Goal: Task Accomplishment & Management: Manage account settings

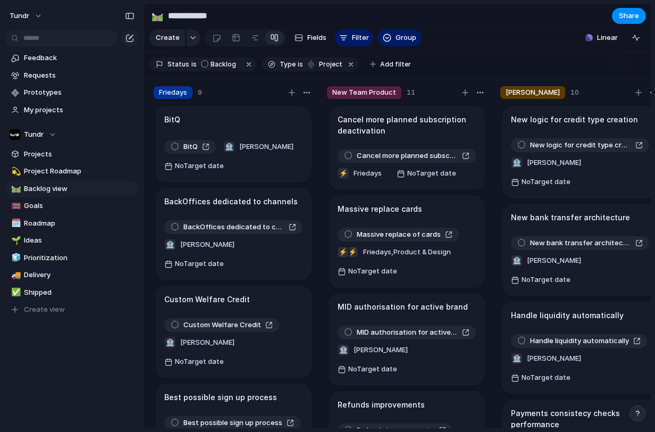
scroll to position [136, 0]
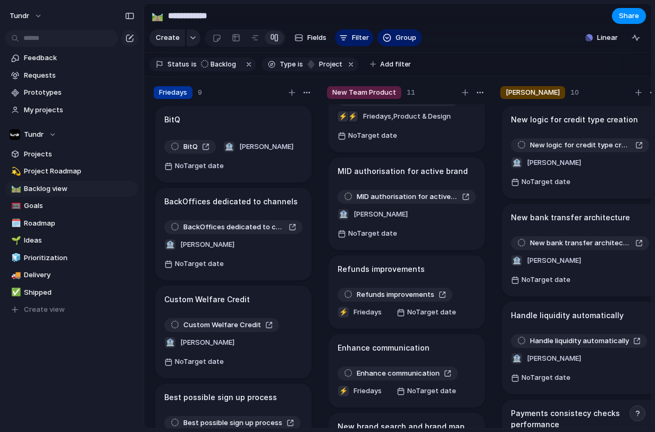
click at [325, 278] on div "New Team Product 11 Cancel more planned subscription deactivation Cancel more p…" at bounding box center [407, 260] width 168 height 356
click at [48, 364] on div "Keep using Index You're approaching the free limit of 300 items Upgrade plan" at bounding box center [72, 392] width 144 height 71
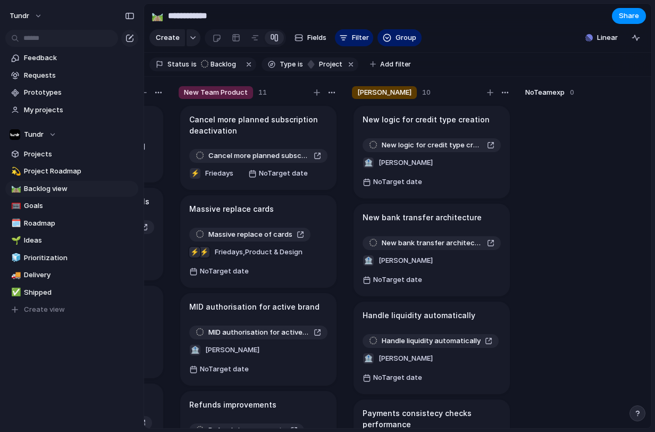
scroll to position [0, 0]
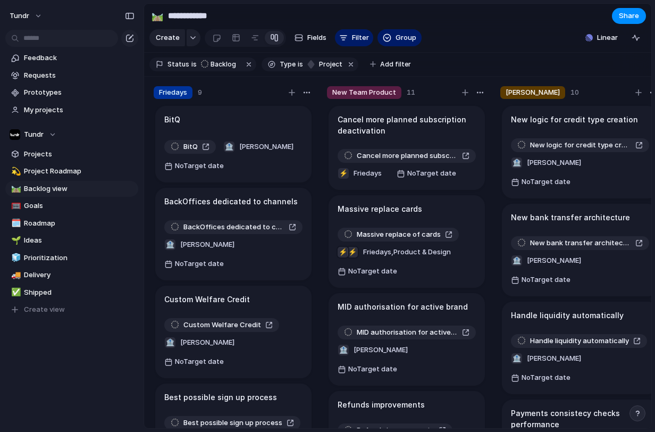
click at [179, 98] on span "Friedays" at bounding box center [173, 92] width 28 height 11
click at [174, 98] on span "Friedays" at bounding box center [173, 92] width 28 height 11
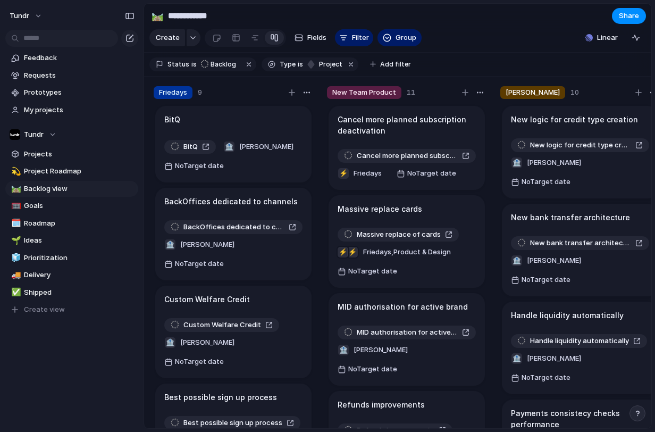
click at [174, 98] on span "Friedays" at bounding box center [173, 92] width 28 height 11
click at [245, 95] on div "Rename Delete" at bounding box center [327, 216] width 655 height 432
click at [306, 95] on button "button" at bounding box center [306, 92] width 13 height 13
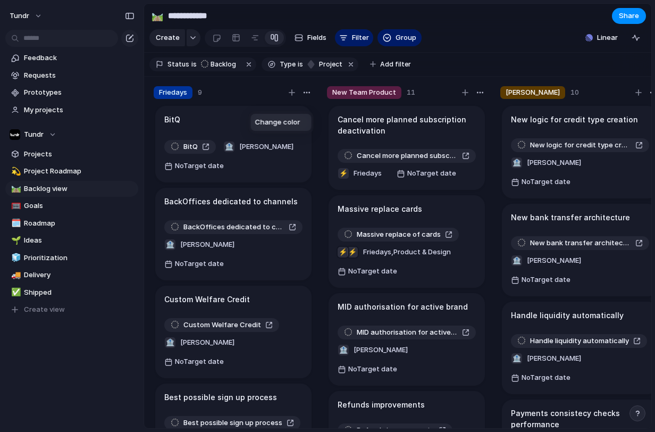
drag, startPoint x: 258, startPoint y: 96, endPoint x: 226, endPoint y: 107, distance: 33.8
click at [257, 97] on div "Change color" at bounding box center [327, 216] width 655 height 432
click at [181, 98] on span "Friedays" at bounding box center [173, 92] width 28 height 11
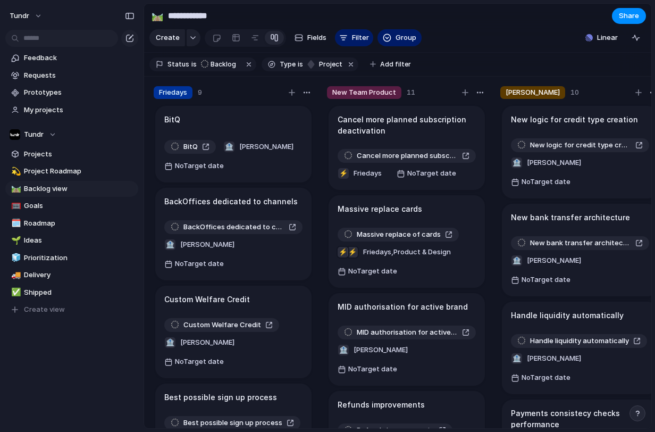
click at [198, 117] on div "Rename Delete" at bounding box center [327, 216] width 655 height 432
click at [199, 121] on div "BitQ" at bounding box center [233, 120] width 138 height 12
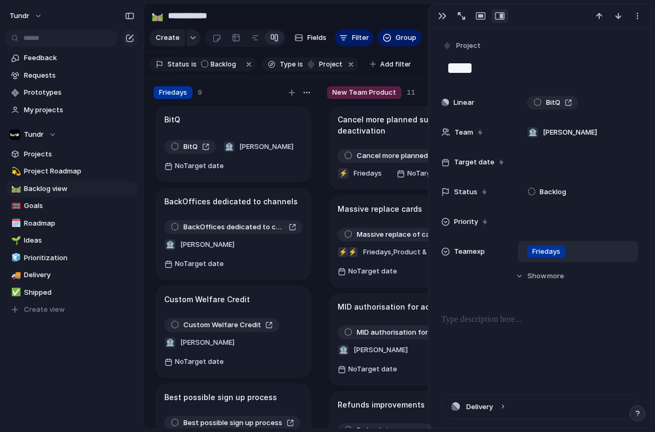
click at [545, 253] on span "Friedays" at bounding box center [546, 251] width 28 height 11
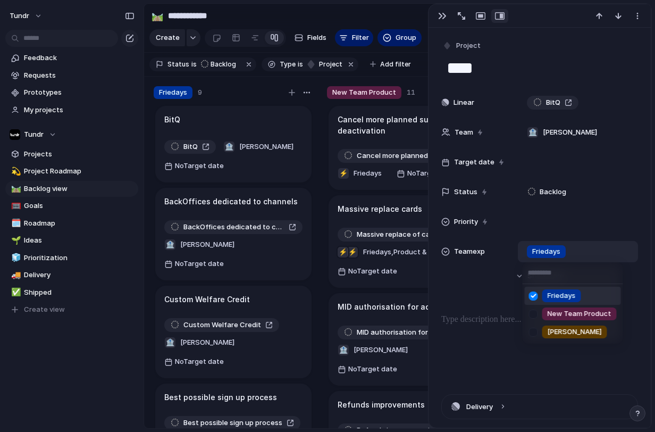
click at [578, 295] on div "Friedays" at bounding box center [561, 295] width 39 height 13
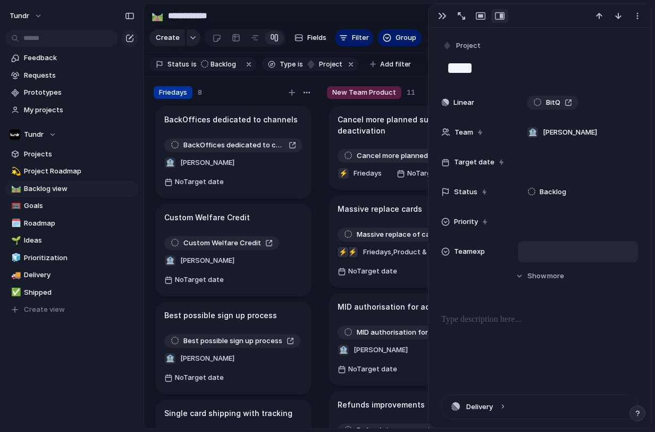
click at [545, 250] on div at bounding box center [578, 252] width 111 height 12
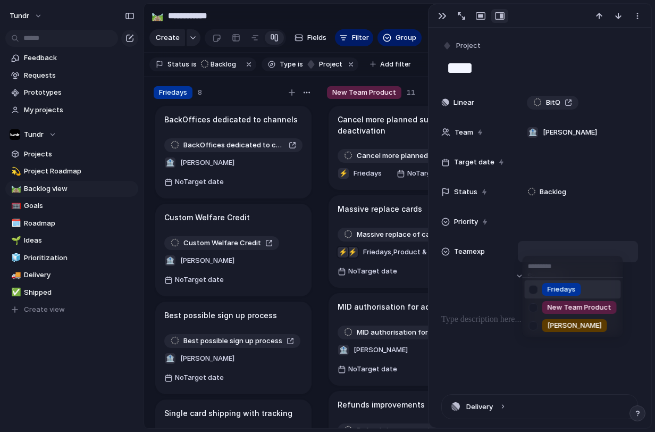
click at [563, 290] on span "Friedays" at bounding box center [562, 289] width 28 height 11
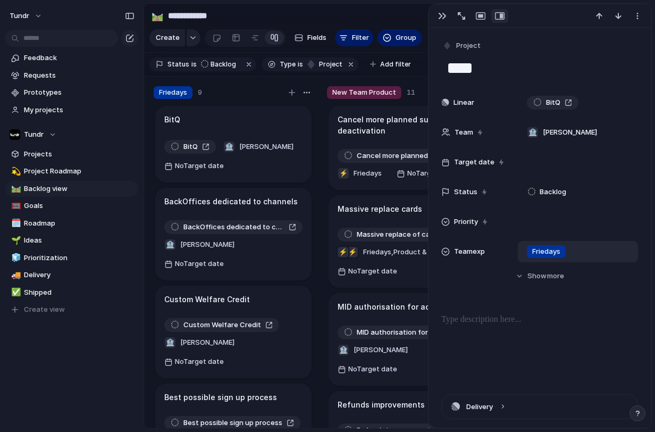
click at [609, 255] on div "Friedays" at bounding box center [578, 252] width 111 height 12
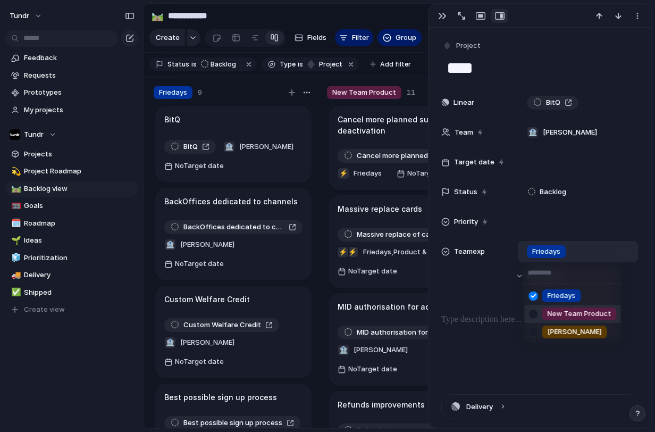
click at [538, 313] on div at bounding box center [533, 314] width 19 height 19
click at [538, 311] on div at bounding box center [533, 314] width 19 height 19
click at [446, 18] on div "Friedays New Team Product Broglio" at bounding box center [327, 216] width 655 height 432
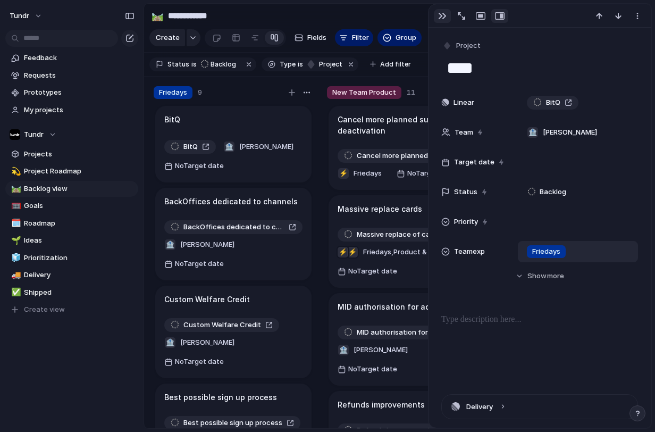
click at [445, 18] on div "button" at bounding box center [442, 16] width 9 height 9
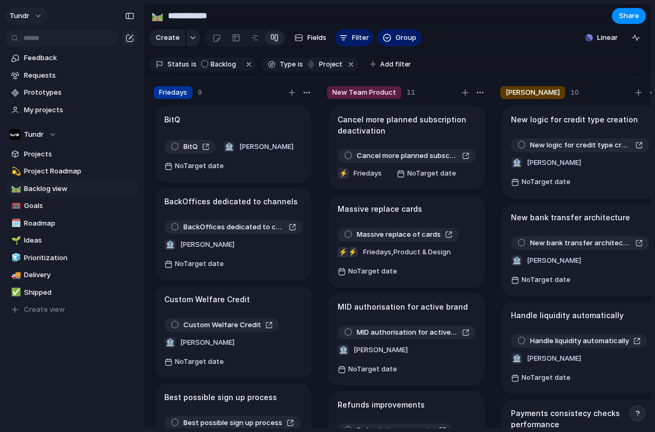
click at [41, 23] on button "Tundr" at bounding box center [26, 15] width 43 height 17
click at [58, 40] on li "Settings" at bounding box center [51, 39] width 88 height 17
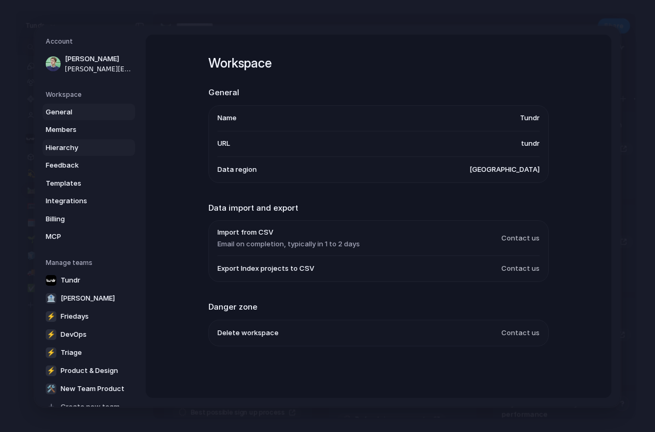
click at [96, 146] on span "Hierarchy" at bounding box center [80, 147] width 68 height 11
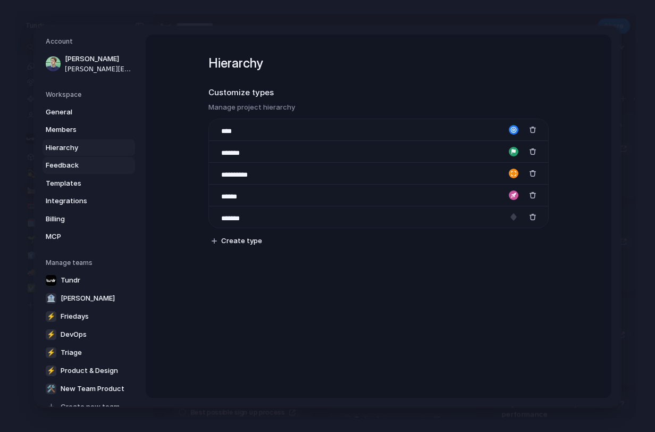
click at [93, 159] on link "Feedback" at bounding box center [89, 165] width 93 height 17
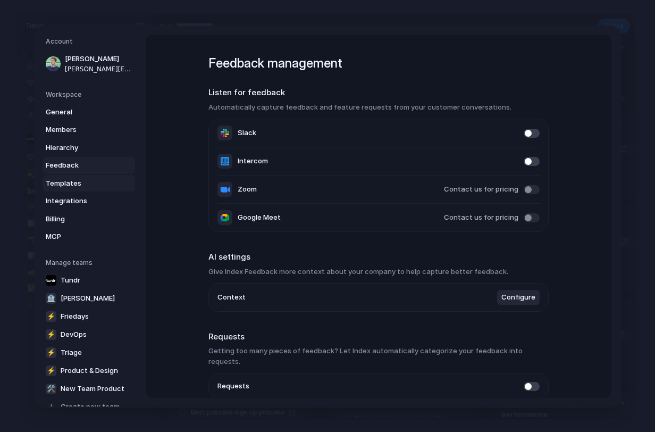
click at [87, 179] on span "Templates" at bounding box center [80, 183] width 68 height 11
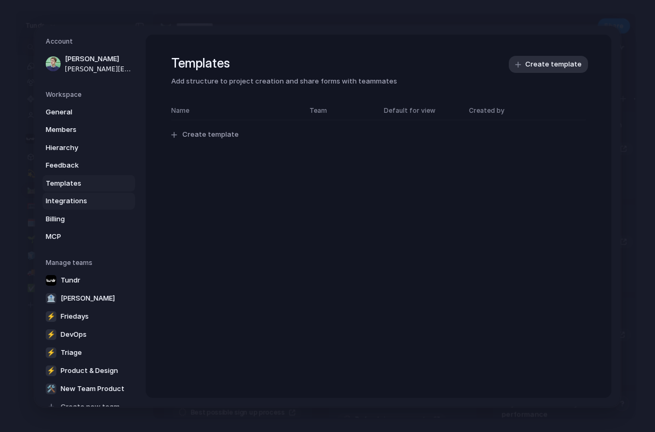
click at [84, 194] on link "Integrations" at bounding box center [89, 200] width 93 height 17
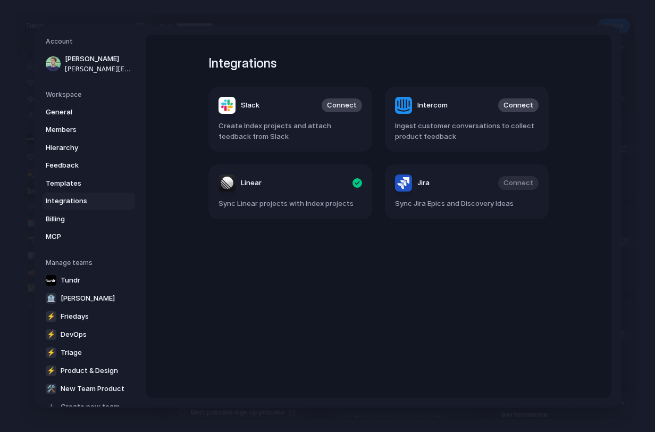
click at [80, 209] on div "General Members Hierarchy Feedback Templates Integrations Billing MCP" at bounding box center [90, 173] width 89 height 141
click at [80, 211] on link "Billing" at bounding box center [89, 218] width 93 height 17
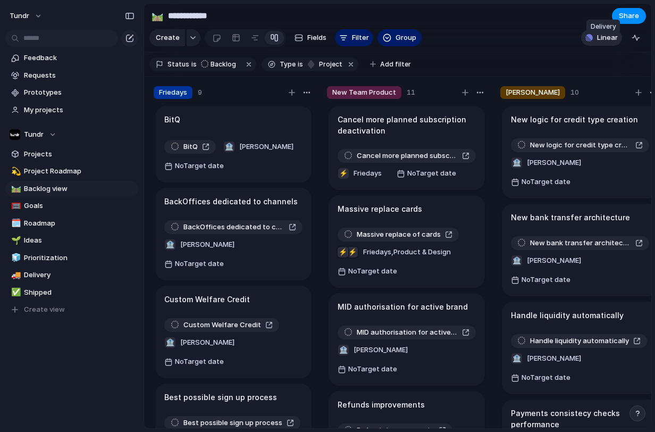
click at [606, 43] on span "Linear" at bounding box center [607, 37] width 21 height 11
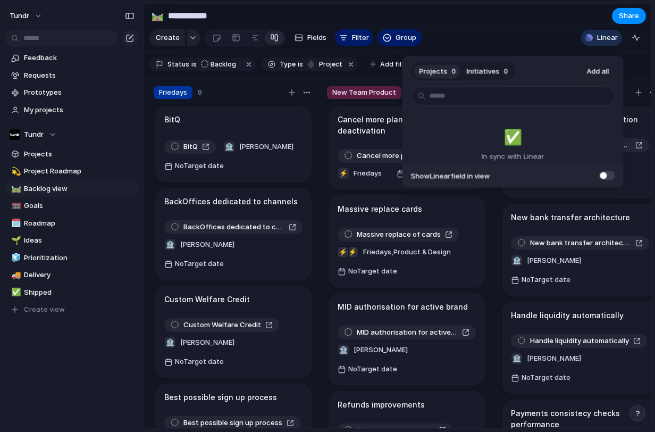
click at [516, 42] on div "Projects 0 Initiatives 0 Add all ✅️ In sync with Linear Show Linear field in vi…" at bounding box center [327, 216] width 655 height 432
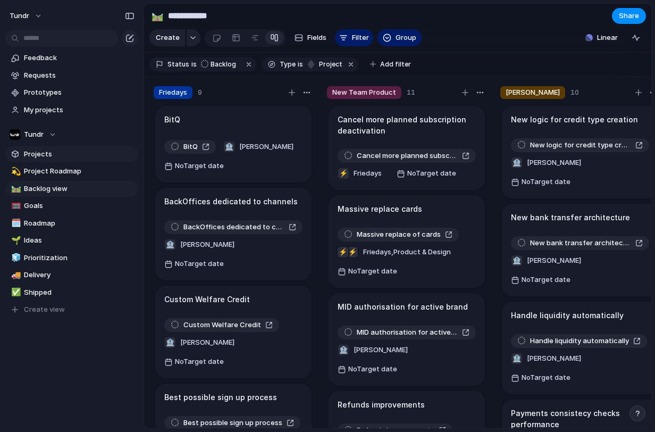
click at [63, 157] on span "Projects" at bounding box center [79, 154] width 111 height 11
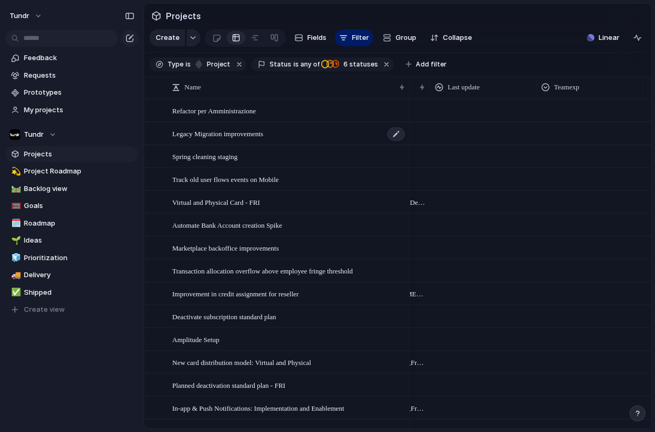
scroll to position [0, 211]
click at [559, 93] on span "Teamexp" at bounding box center [547, 87] width 25 height 11
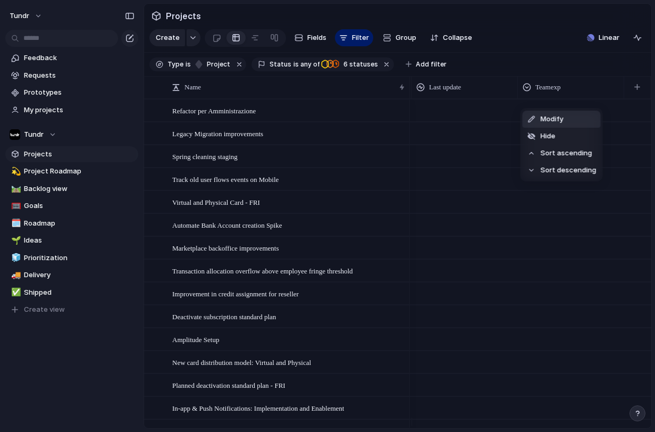
click at [560, 114] on span "Modify" at bounding box center [552, 119] width 23 height 11
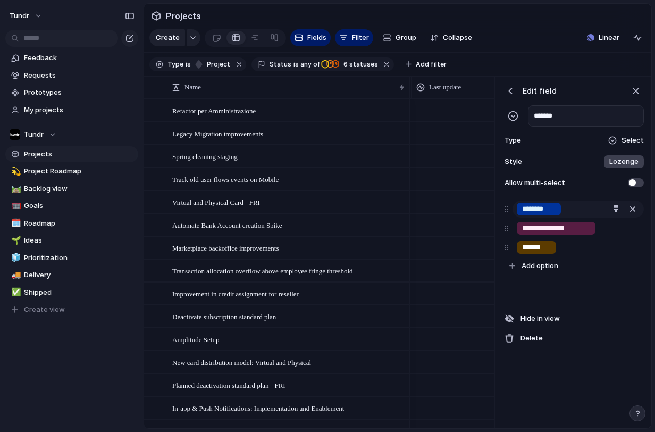
click at [540, 214] on input "********" at bounding box center [538, 209] width 33 height 11
click at [550, 214] on input "********" at bounding box center [538, 209] width 33 height 11
type input "**********"
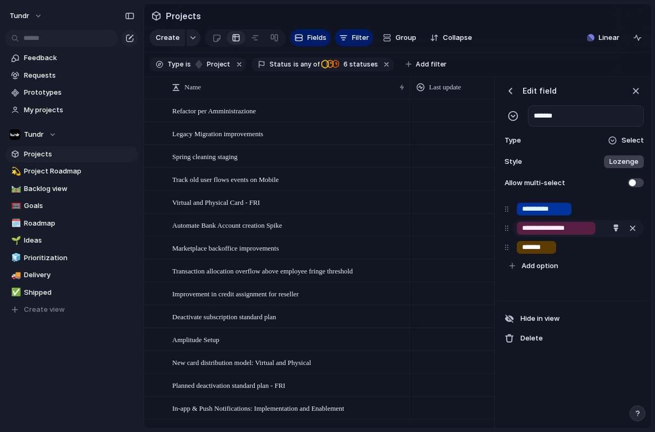
click at [552, 233] on input "**********" at bounding box center [556, 228] width 68 height 11
click at [551, 232] on input "**********" at bounding box center [556, 228] width 68 height 11
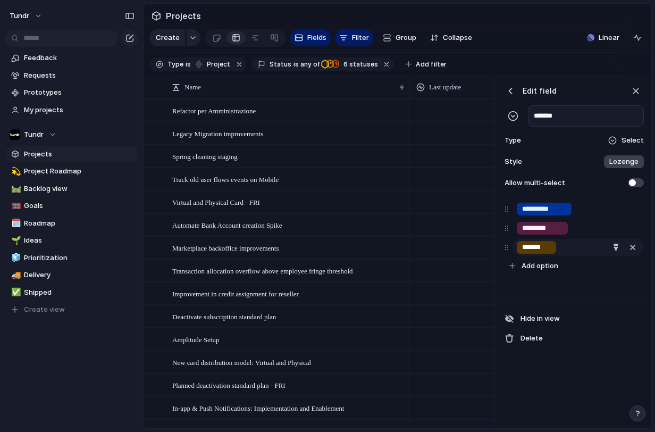
type input "*********"
click at [542, 254] on div "*******" at bounding box center [536, 247] width 39 height 13
click at [553, 254] on div "*******" at bounding box center [536, 247] width 39 height 13
click at [559, 256] on div "*******" at bounding box center [578, 247] width 131 height 17
click at [631, 97] on div "button" at bounding box center [636, 91] width 12 height 12
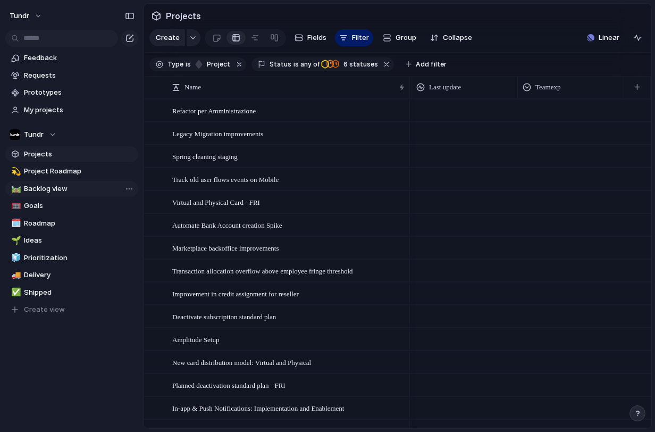
click at [51, 183] on span "Backlog view" at bounding box center [79, 188] width 111 height 11
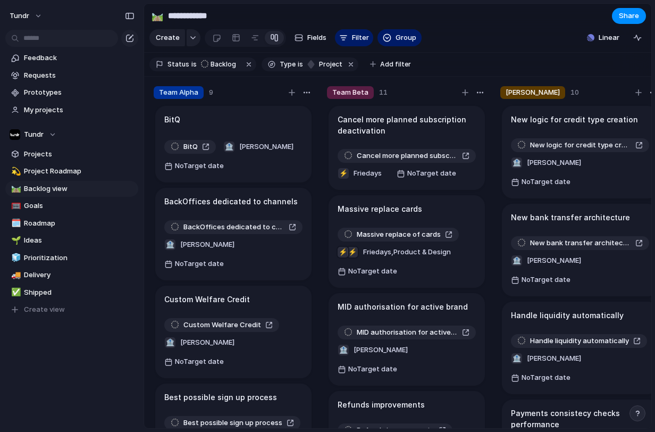
click at [564, 125] on h1 "New logic for credit type creation" at bounding box center [574, 120] width 127 height 12
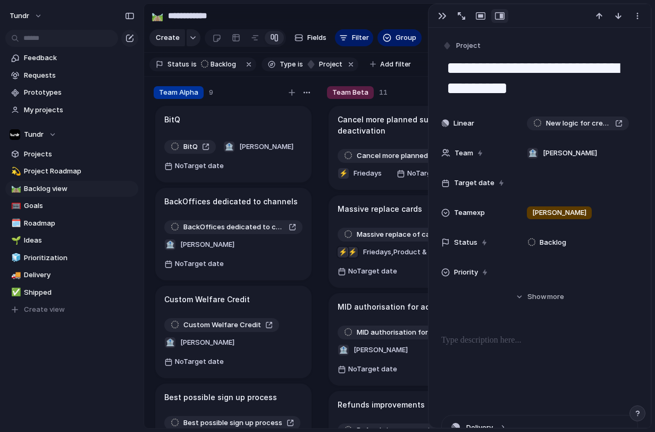
scroll to position [265, 0]
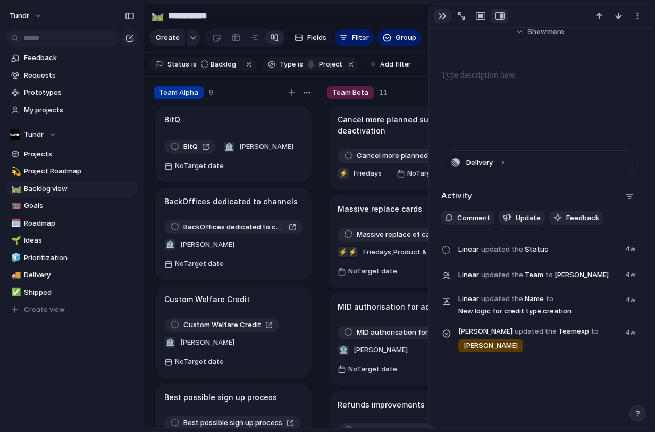
click at [442, 20] on div "button" at bounding box center [442, 16] width 9 height 9
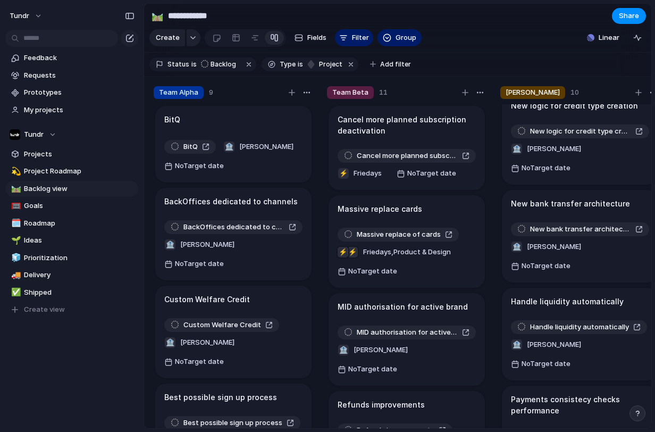
scroll to position [21, 0]
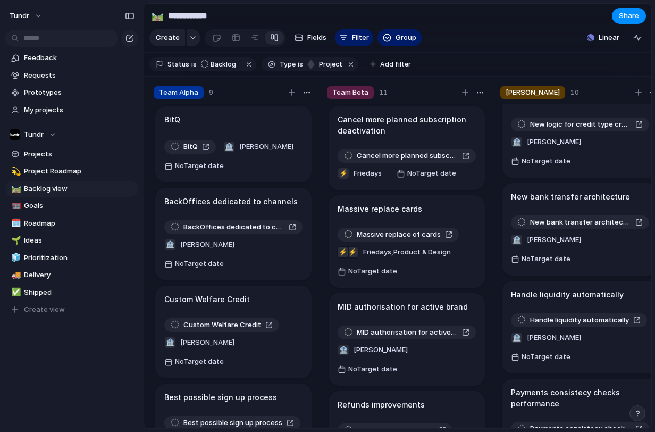
click at [553, 191] on h1 "New bank transfer architecture" at bounding box center [570, 197] width 119 height 12
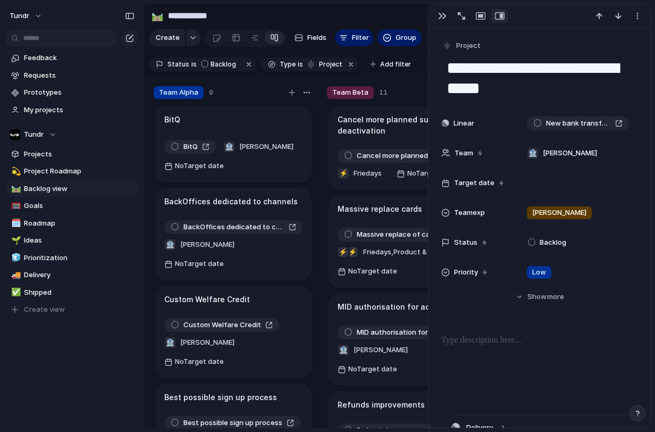
click at [445, 24] on div at bounding box center [540, 15] width 222 height 23
click at [443, 19] on div "button" at bounding box center [442, 16] width 9 height 9
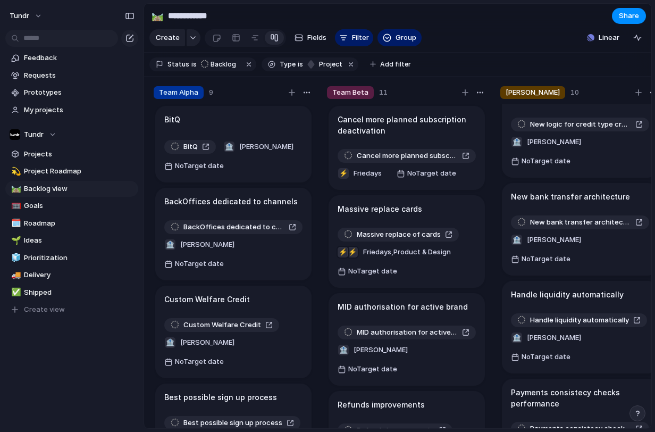
click at [93, 393] on div "Keep using Index You're approaching the free limit of 300 items Upgrade plan" at bounding box center [72, 392] width 144 height 71
click at [67, 379] on div "Keep using Index You're approaching the free limit of 300 items Upgrade plan" at bounding box center [72, 392] width 144 height 71
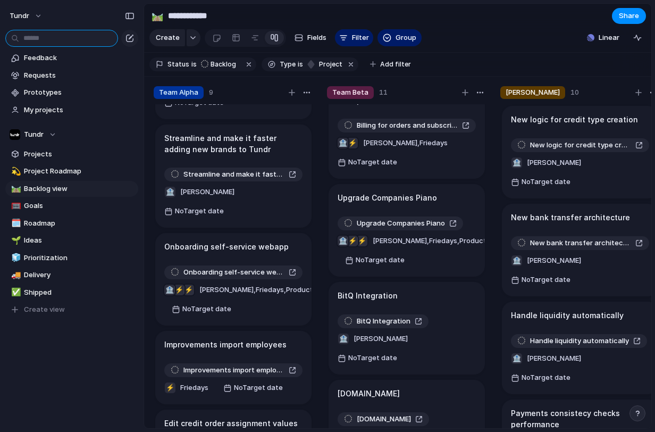
click at [77, 35] on input "text" at bounding box center [61, 38] width 113 height 17
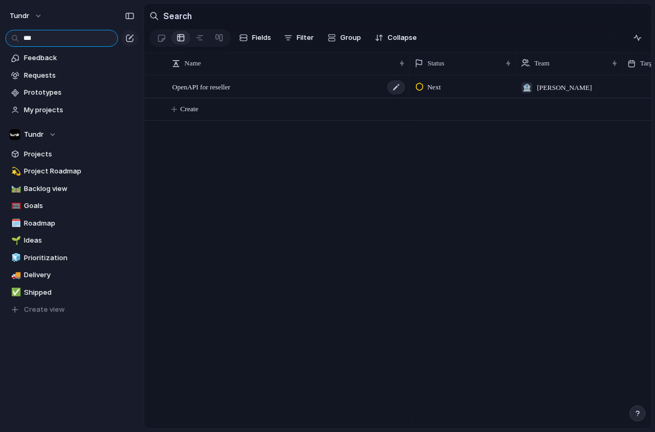
type input "***"
click at [230, 93] on span "OpenAPI for reseller" at bounding box center [201, 86] width 58 height 12
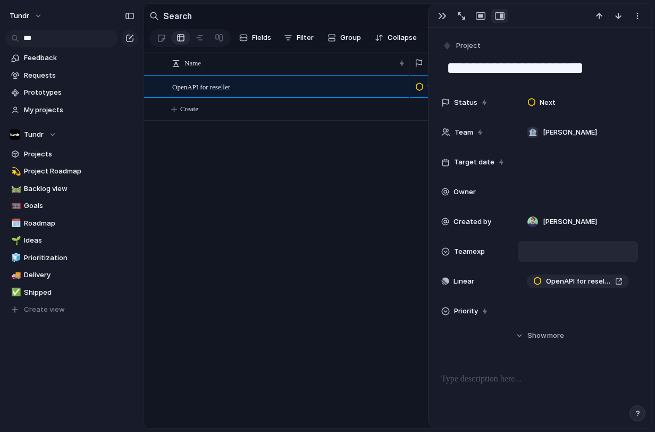
click at [549, 251] on div at bounding box center [578, 252] width 111 height 12
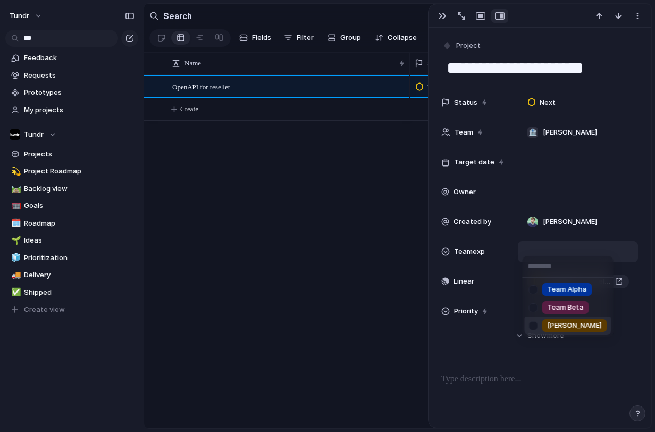
click at [533, 323] on div at bounding box center [533, 325] width 19 height 19
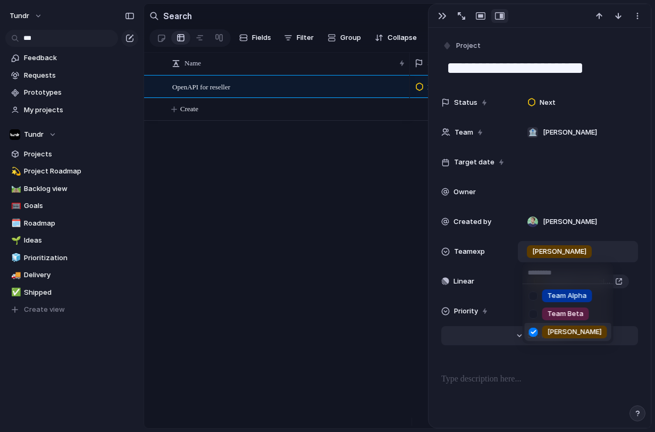
click at [488, 338] on div "Team Alpha Team Beta Broglio" at bounding box center [327, 216] width 655 height 432
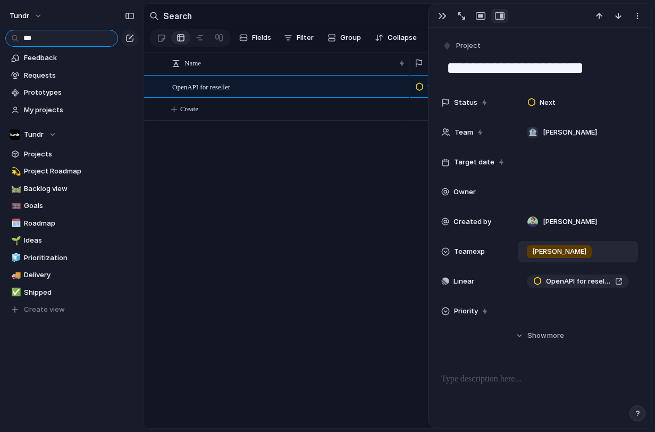
click at [62, 38] on input "***" at bounding box center [61, 38] width 113 height 17
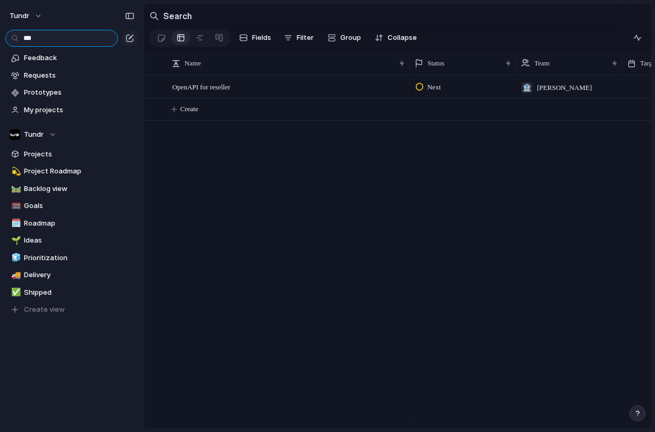
click at [62, 38] on input "***" at bounding box center [61, 38] width 113 height 17
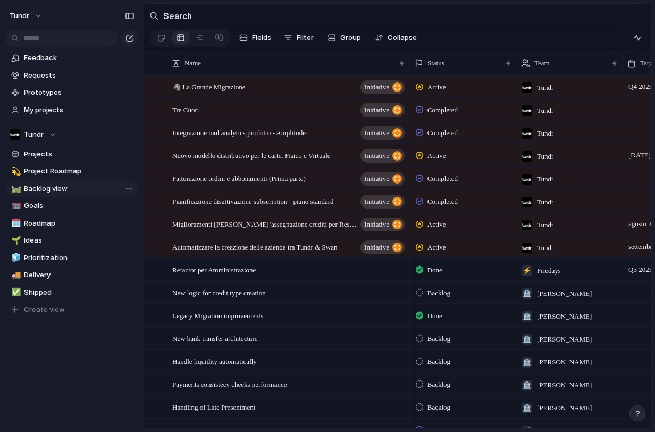
click at [32, 189] on span "Backlog view" at bounding box center [79, 188] width 111 height 11
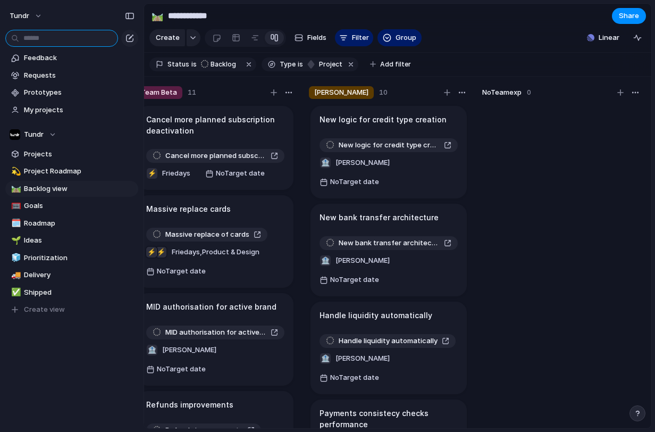
click at [54, 41] on input "text" at bounding box center [61, 38] width 113 height 17
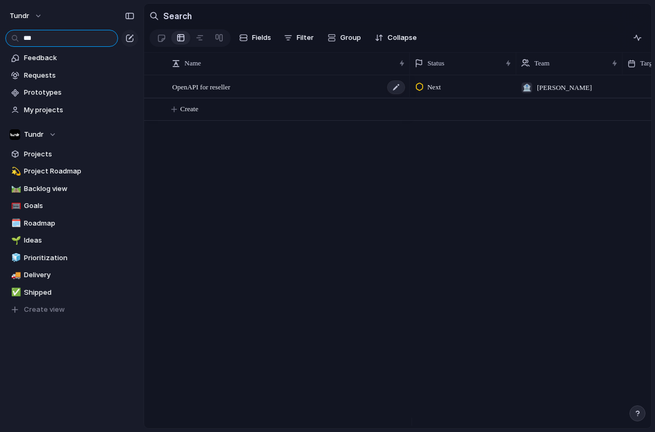
type input "***"
click at [219, 89] on span "OpenAPI for reseller" at bounding box center [201, 86] width 58 height 12
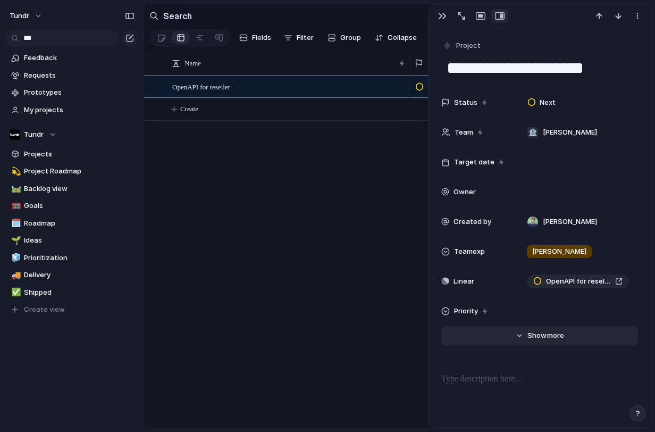
click at [527, 333] on span "Show" at bounding box center [536, 335] width 19 height 11
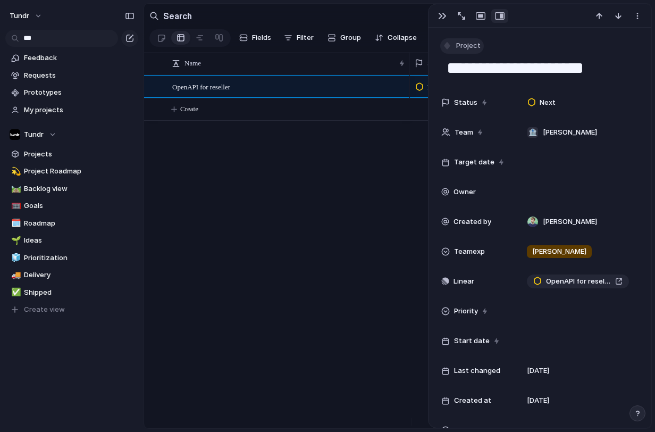
click at [452, 47] on button "Project" at bounding box center [462, 45] width 44 height 15
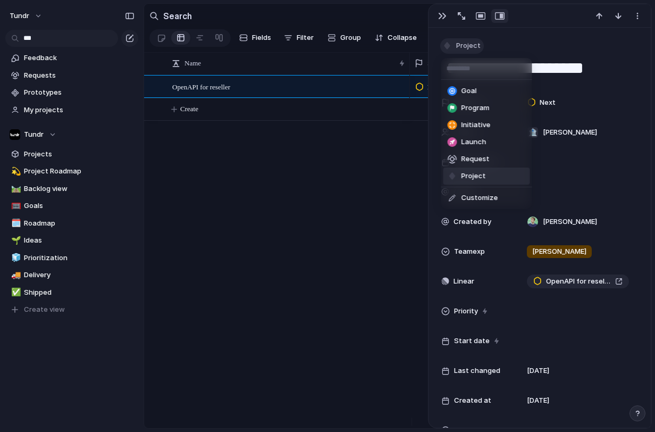
click at [452, 47] on div "Goal Program Initiative Launch Request Project Customize" at bounding box center [327, 216] width 655 height 432
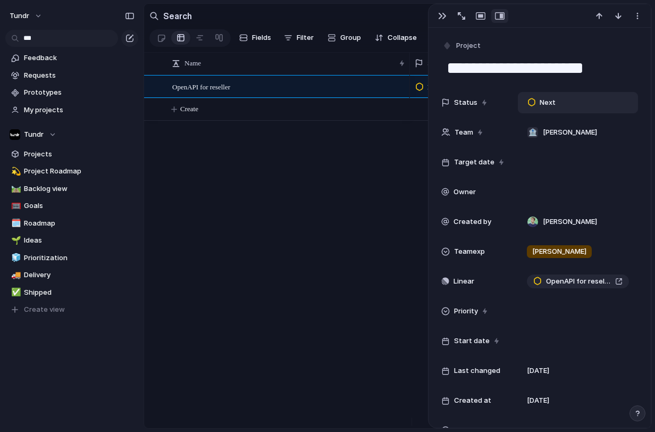
click at [544, 103] on span "Next" at bounding box center [548, 102] width 16 height 11
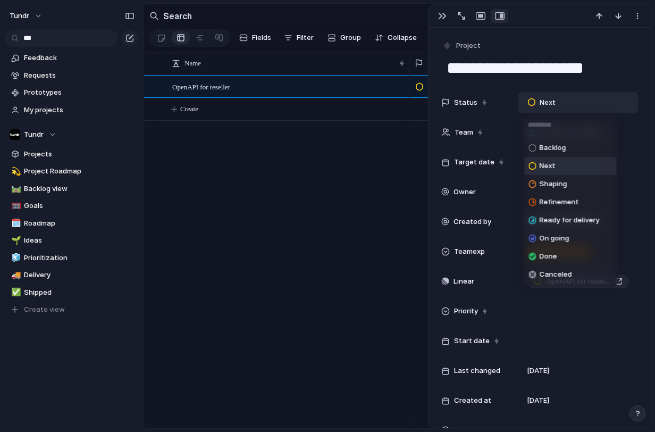
click at [544, 102] on div "Backlog Next Shaping Refinement Ready for delivery On going Done Canceled" at bounding box center [327, 216] width 655 height 432
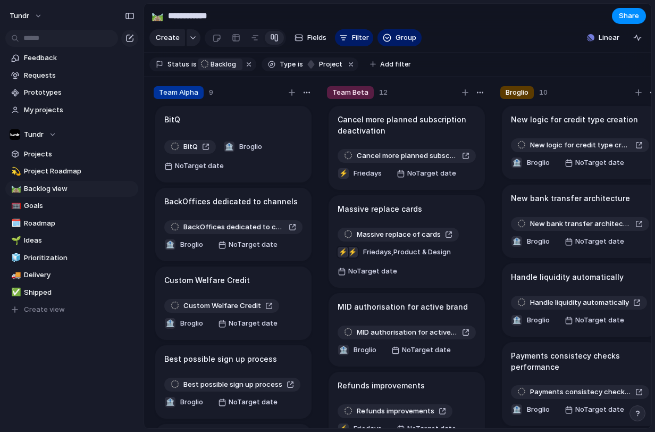
click at [217, 69] on span "Backlog" at bounding box center [224, 65] width 26 height 10
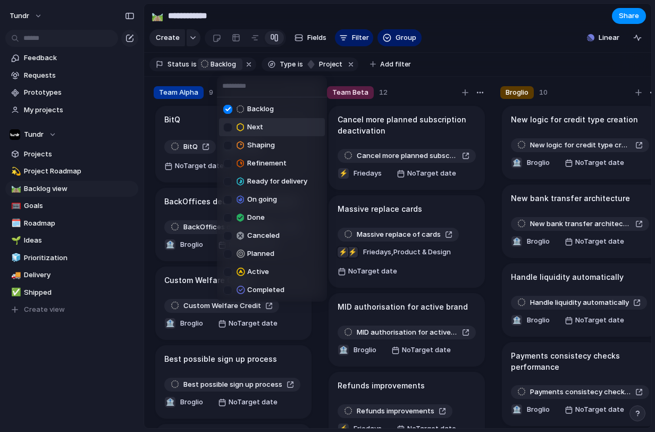
click at [225, 126] on div at bounding box center [227, 127] width 9 height 9
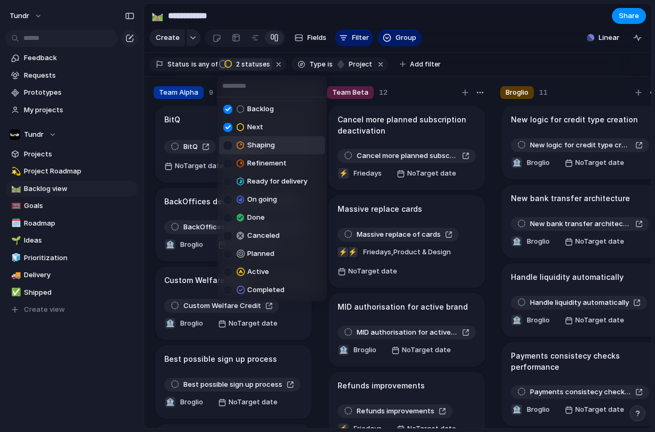
click at [226, 141] on div at bounding box center [227, 145] width 9 height 9
click at [224, 157] on div "Refinement" at bounding box center [254, 163] width 63 height 13
click at [231, 70] on div "Backlog Next Shaping Refinement Ready for delivery On going Done Canceled Plann…" at bounding box center [327, 216] width 655 height 432
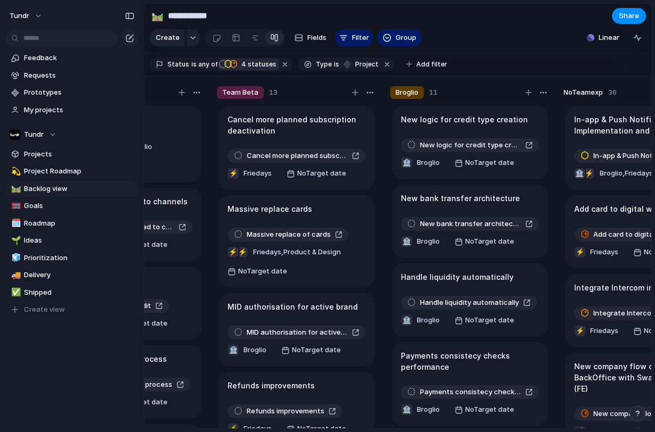
scroll to position [0, 192]
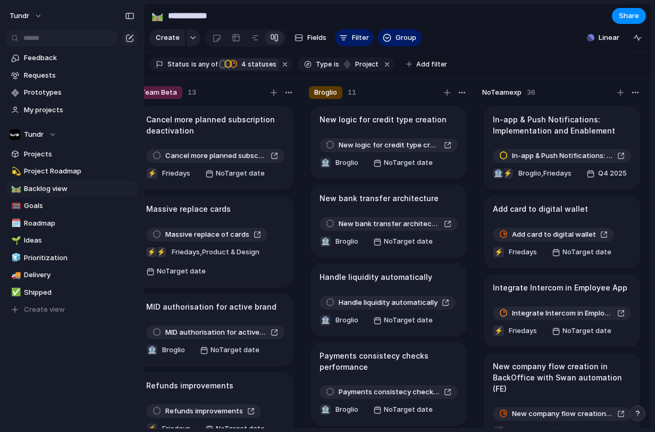
click at [253, 69] on span "4 statuses" at bounding box center [257, 65] width 38 height 10
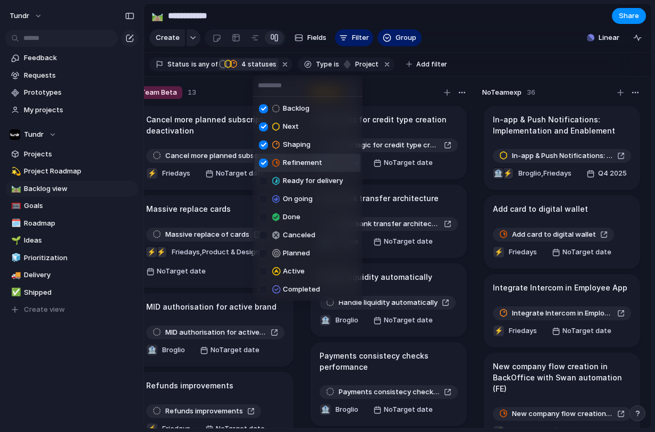
click at [264, 164] on div at bounding box center [263, 162] width 9 height 9
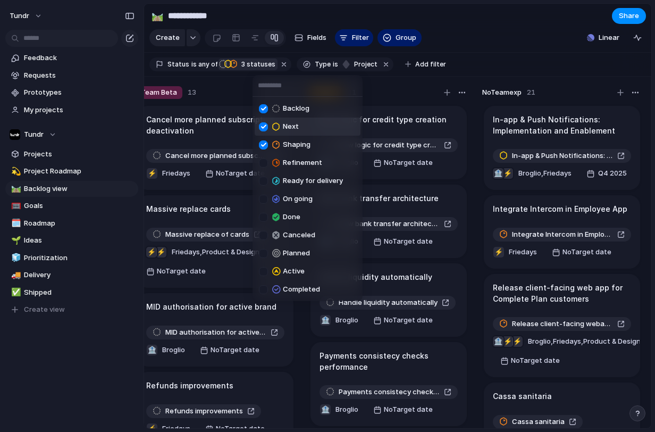
click at [259, 69] on div "Backlog Next Shaping Refinement Ready for delivery On going Done Canceled Plann…" at bounding box center [327, 216] width 655 height 432
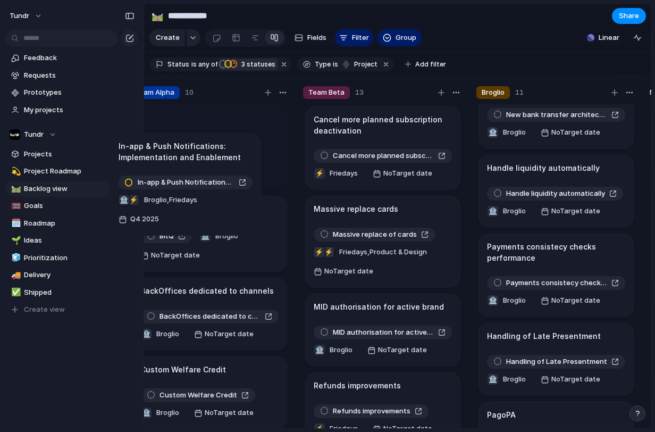
scroll to position [0, 0]
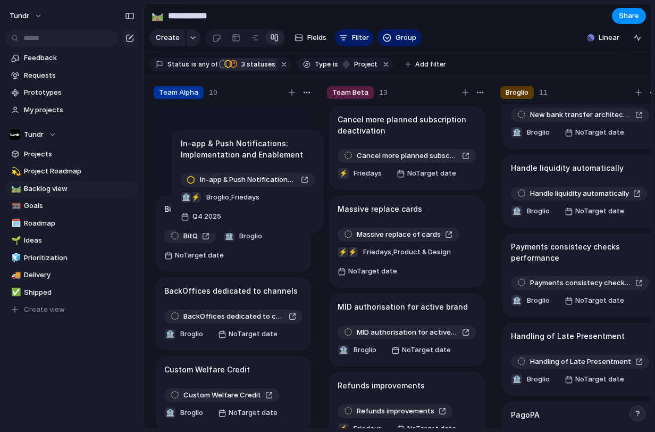
drag, startPoint x: 576, startPoint y: 138, endPoint x: 240, endPoint y: 154, distance: 336.4
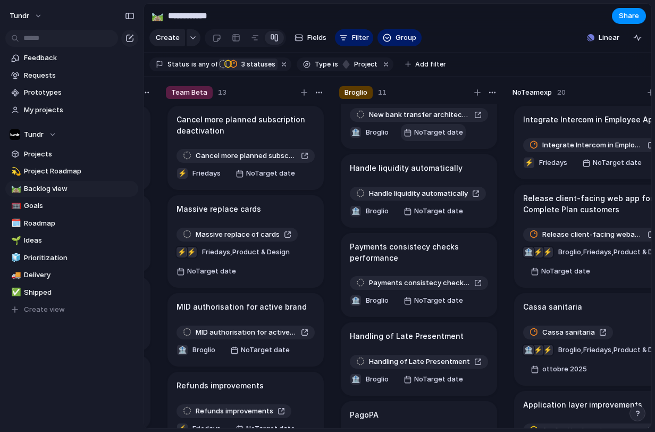
scroll to position [0, 192]
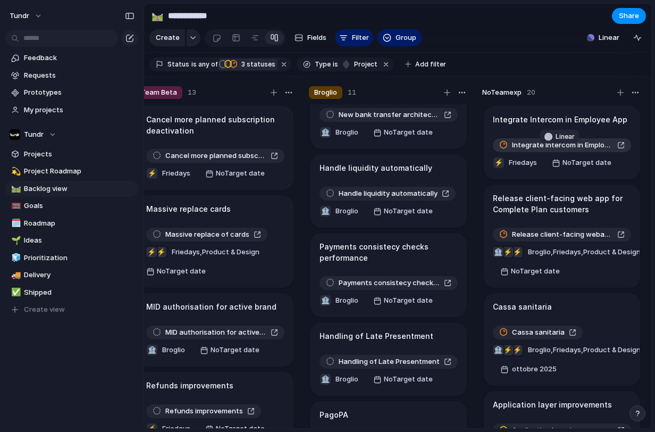
click at [581, 150] on span "Integrate Intercom in Employee App" at bounding box center [562, 145] width 101 height 11
click at [545, 155] on span "Delete" at bounding box center [553, 159] width 22 height 11
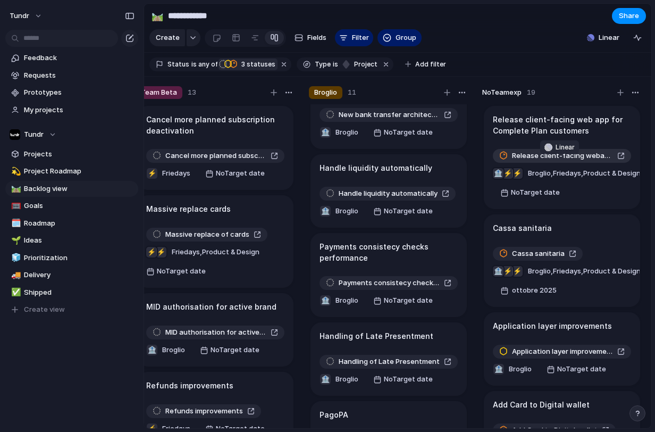
click at [540, 161] on span "Release client-facing webapp for Complete Plan customers" at bounding box center [562, 155] width 101 height 11
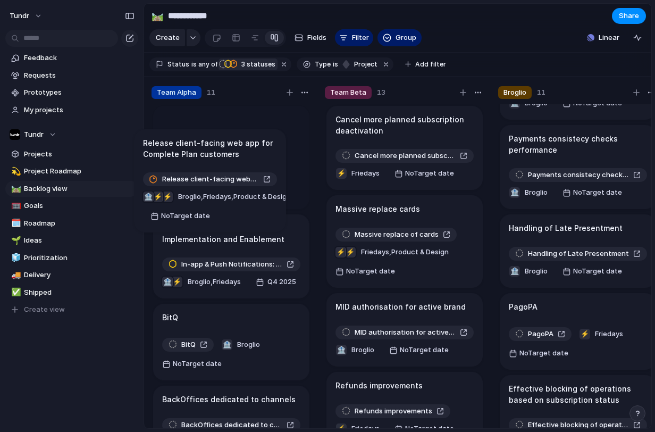
scroll to position [0, 0]
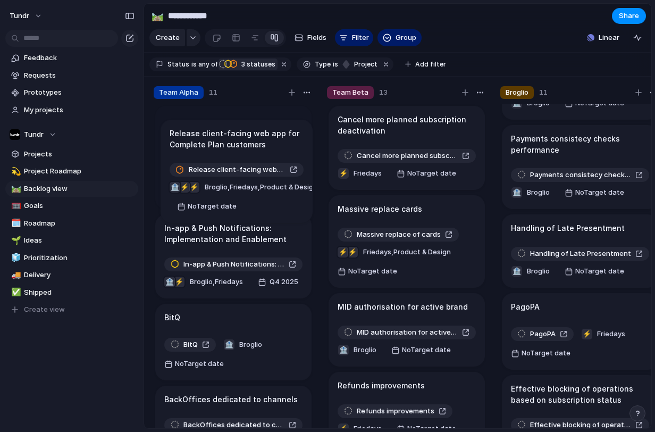
drag, startPoint x: 547, startPoint y: 136, endPoint x: 225, endPoint y: 141, distance: 321.7
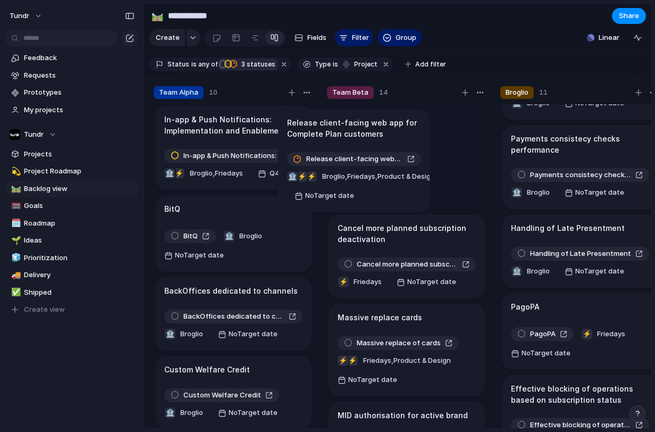
drag, startPoint x: 233, startPoint y: 138, endPoint x: 356, endPoint y: 133, distance: 122.9
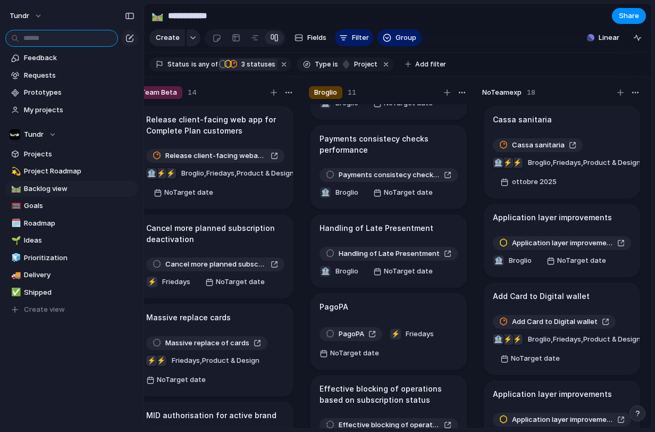
click at [65, 34] on input "text" at bounding box center [61, 38] width 113 height 17
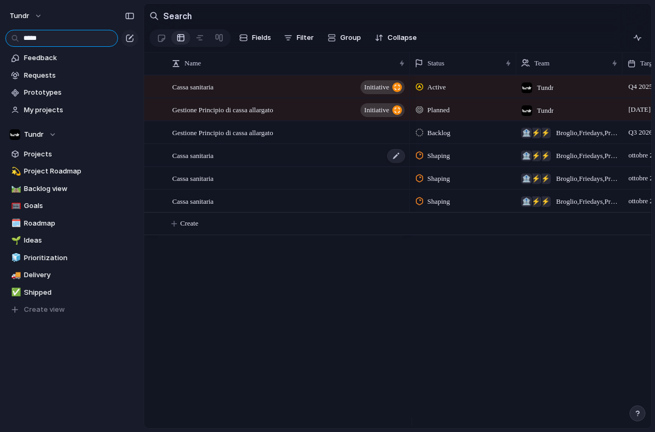
type input "*****"
click at [289, 163] on div "Cassa sanitaria" at bounding box center [289, 156] width 234 height 22
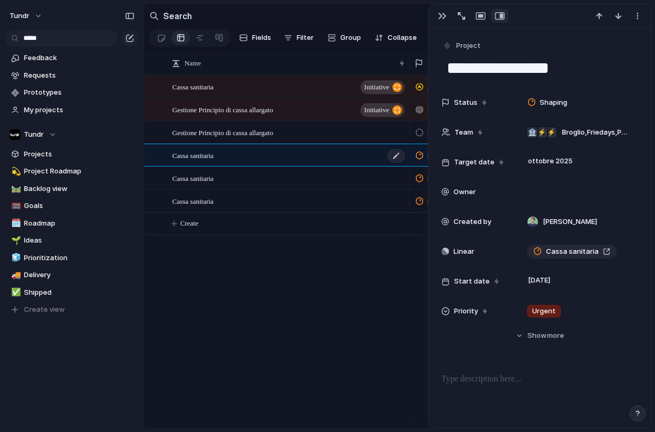
click at [289, 163] on div "Cassa sanitaria" at bounding box center [289, 156] width 234 height 22
click at [522, 332] on button "Hide Show more" at bounding box center [539, 335] width 197 height 19
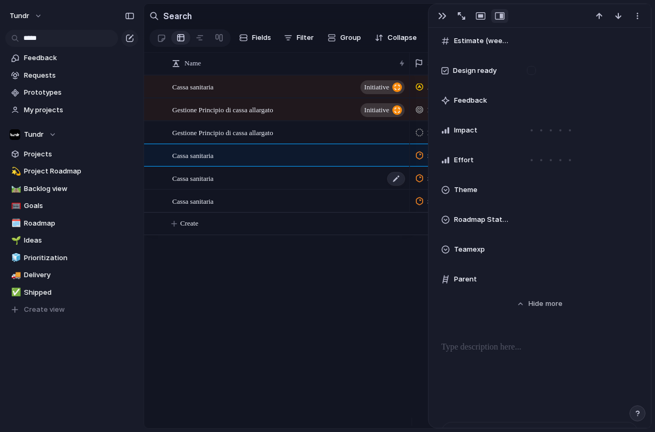
click at [296, 187] on div "Cassa sanitaria" at bounding box center [289, 178] width 234 height 22
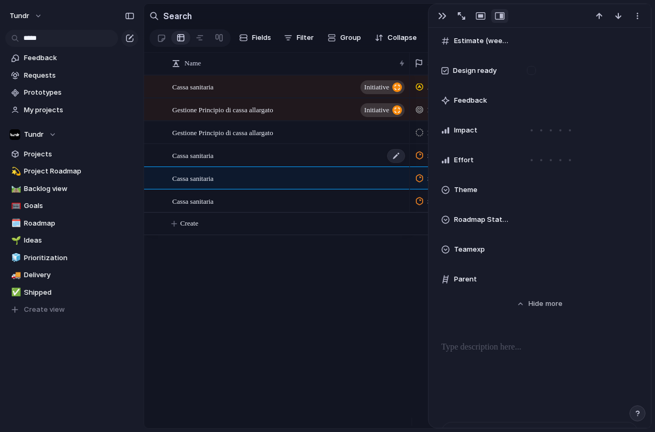
click at [315, 161] on div "Cassa sanitaria" at bounding box center [289, 156] width 234 height 22
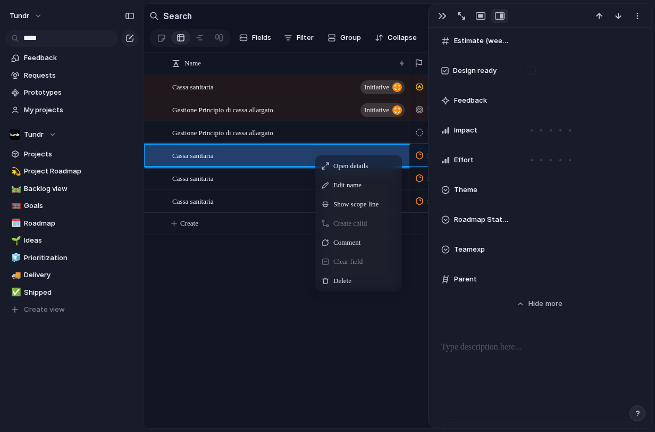
click at [350, 280] on div "Delete" at bounding box center [358, 280] width 82 height 17
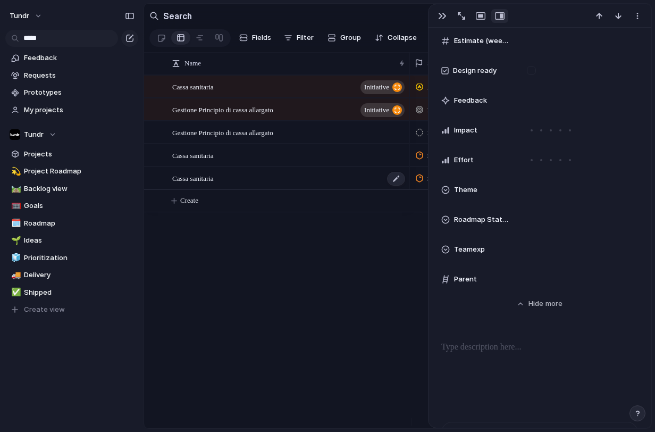
click at [281, 184] on div "Cassa sanitaria" at bounding box center [289, 178] width 234 height 22
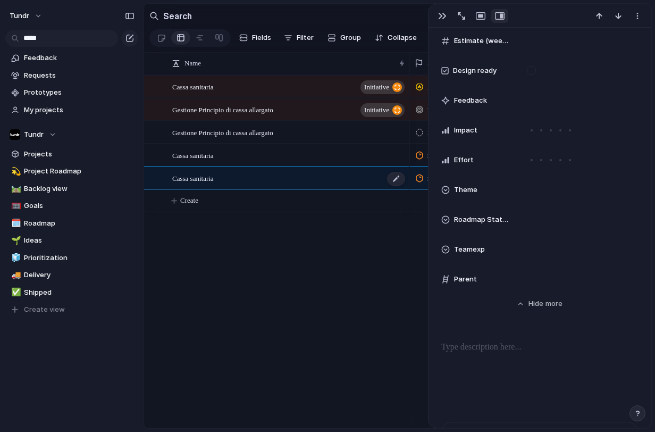
click at [281, 184] on div "Cassa sanitaria" at bounding box center [289, 178] width 234 height 22
click at [309, 166] on div "Cassa sanitaria" at bounding box center [289, 156] width 234 height 22
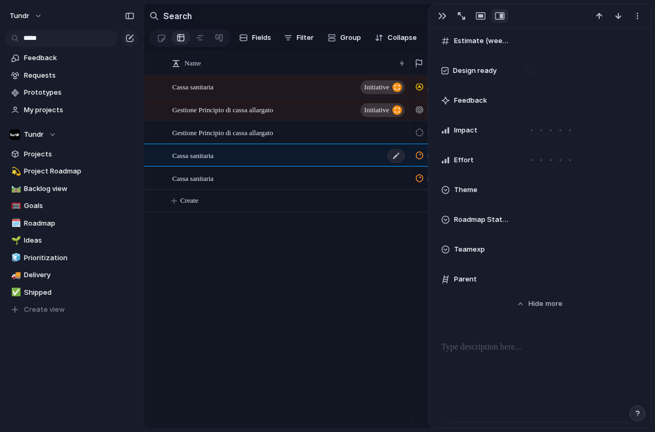
click at [309, 166] on div "Cassa sanitaria" at bounding box center [289, 156] width 234 height 22
click at [293, 142] on div "Gestione Principio di cassa allargato" at bounding box center [289, 133] width 234 height 22
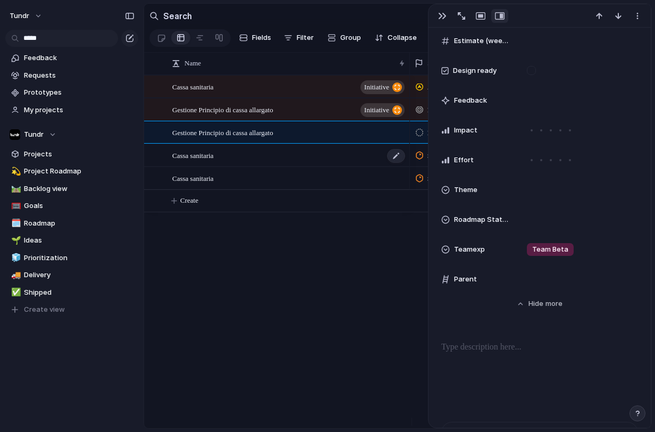
click at [301, 160] on div "Cassa sanitaria" at bounding box center [289, 156] width 234 height 22
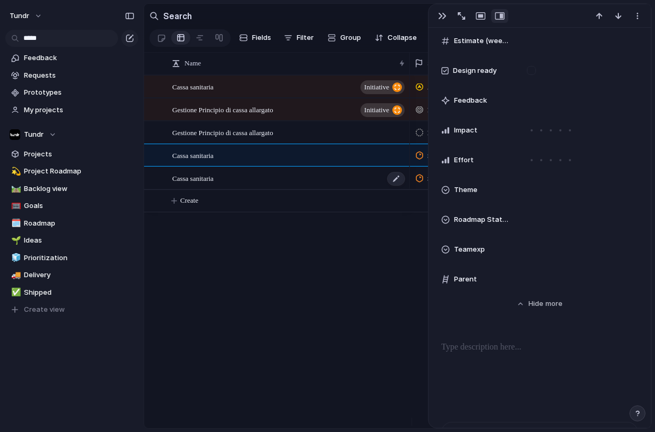
click at [308, 178] on div "Cassa sanitaria" at bounding box center [289, 178] width 234 height 22
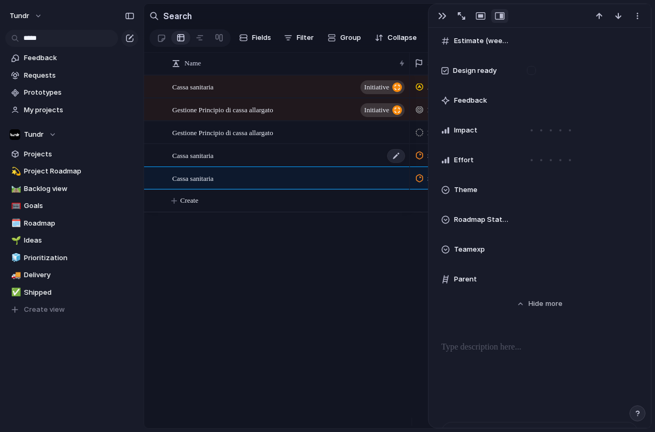
click at [316, 157] on div "Cassa sanitaria" at bounding box center [289, 156] width 234 height 22
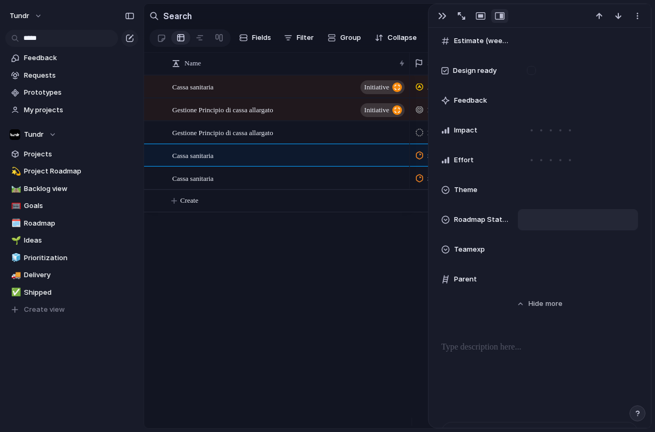
click at [558, 221] on div at bounding box center [578, 220] width 111 height 12
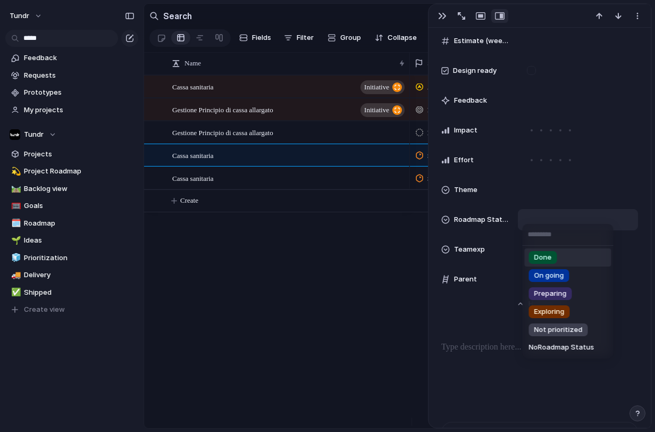
click at [505, 231] on div "Done On going Preparing Exploring Not prioritized No Roadmap Status" at bounding box center [327, 216] width 655 height 432
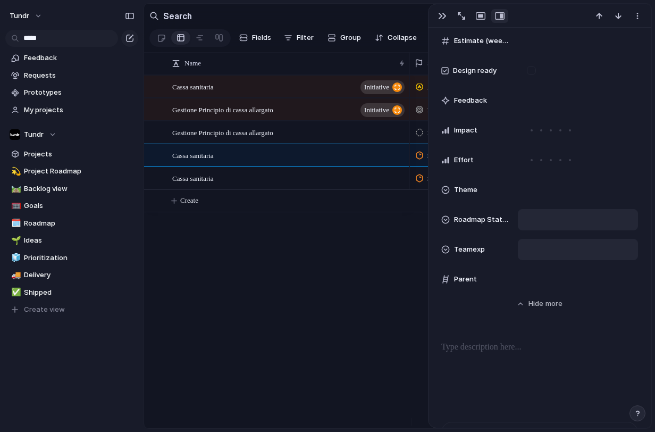
click at [531, 249] on div at bounding box center [578, 250] width 111 height 12
click at [531, 286] on div at bounding box center [533, 287] width 19 height 19
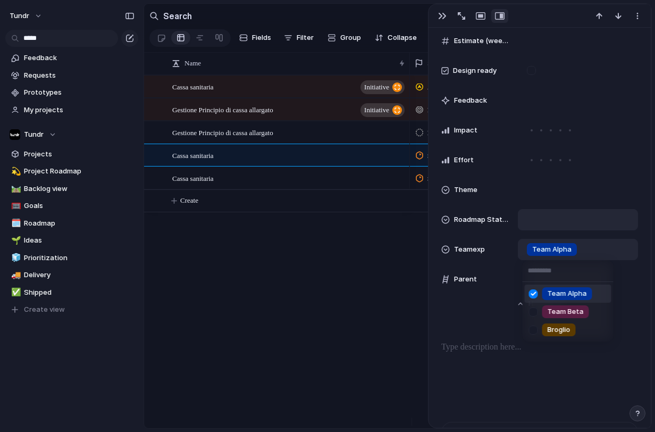
click at [301, 196] on div "Team Alpha Team Beta Broglio" at bounding box center [327, 216] width 655 height 432
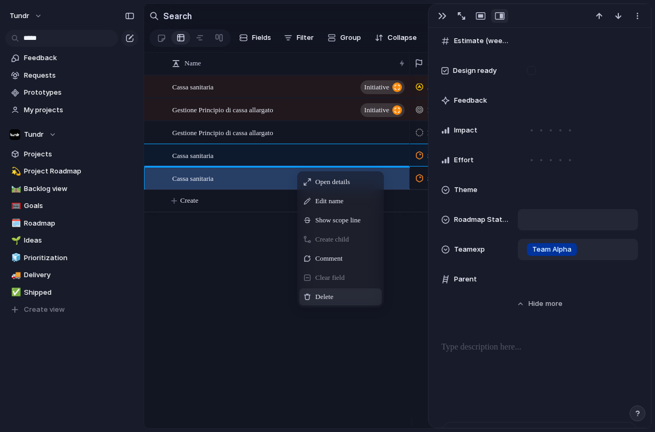
click at [332, 300] on span "Delete" at bounding box center [324, 296] width 18 height 11
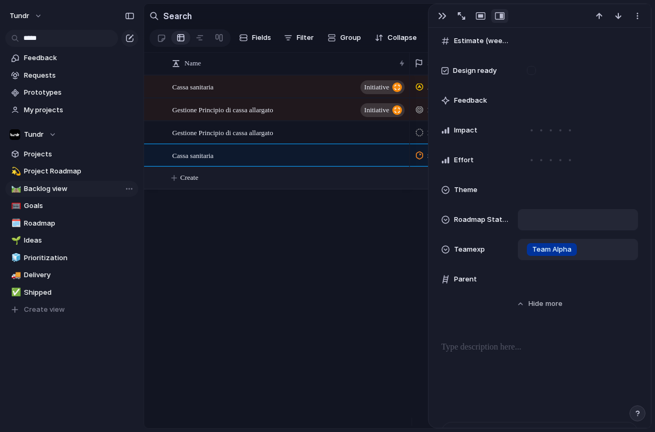
click at [56, 193] on span "Backlog view" at bounding box center [79, 188] width 111 height 11
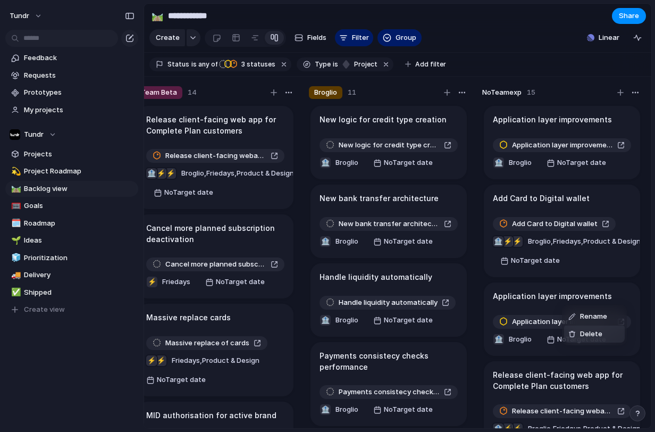
click at [582, 333] on span "Delete" at bounding box center [591, 334] width 22 height 11
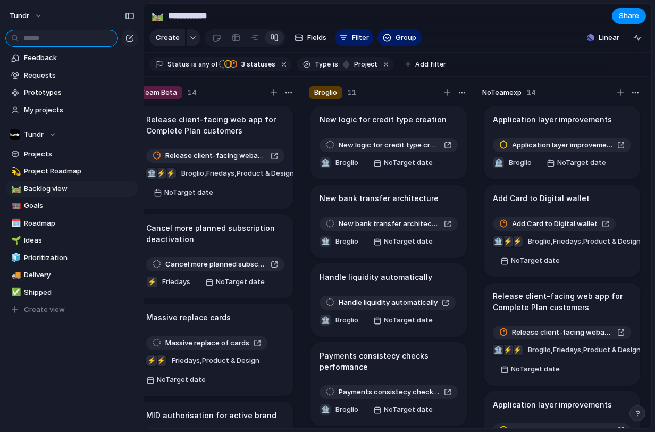
click at [84, 39] on input "text" at bounding box center [61, 38] width 113 height 17
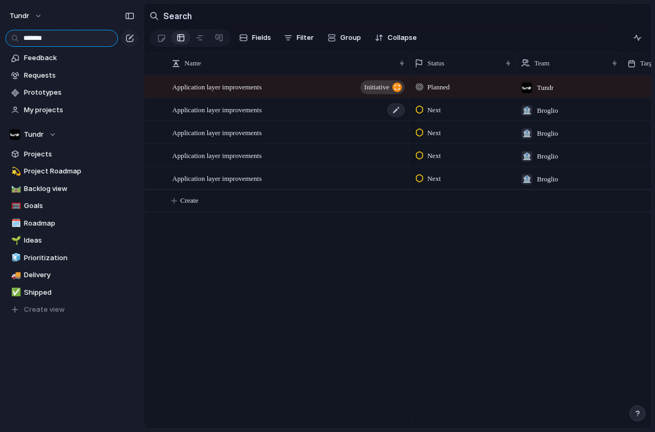
type input "*******"
click at [244, 111] on span "Application layer improvements" at bounding box center [216, 109] width 89 height 12
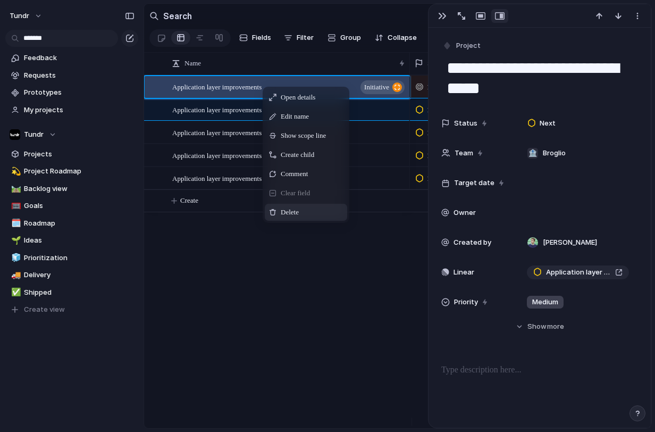
click at [298, 214] on span "Delete" at bounding box center [290, 212] width 18 height 11
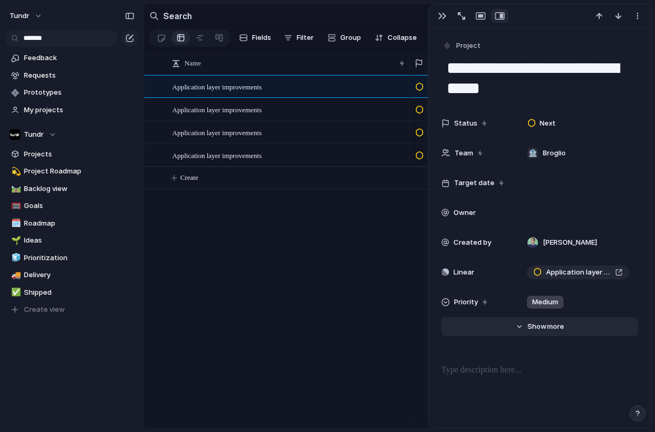
click at [536, 330] on span "Show" at bounding box center [536, 326] width 19 height 11
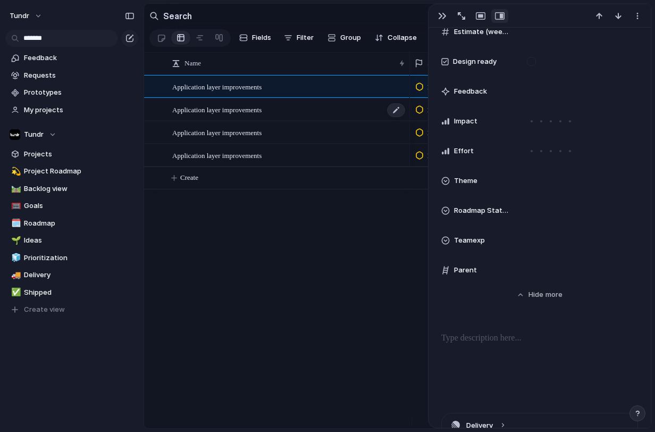
click at [308, 121] on div "Application layer improvements" at bounding box center [289, 110] width 234 height 22
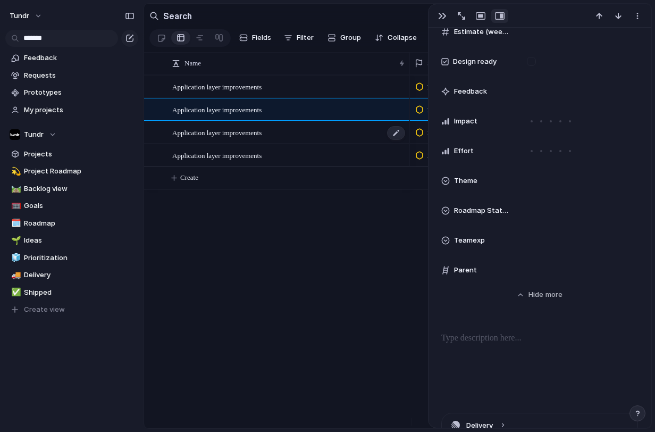
click at [308, 133] on div "Application layer improvements" at bounding box center [289, 133] width 234 height 22
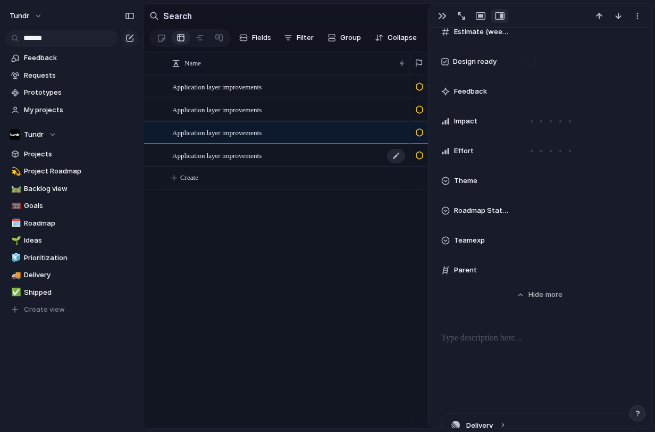
click at [310, 152] on div "Application layer improvements" at bounding box center [289, 156] width 234 height 22
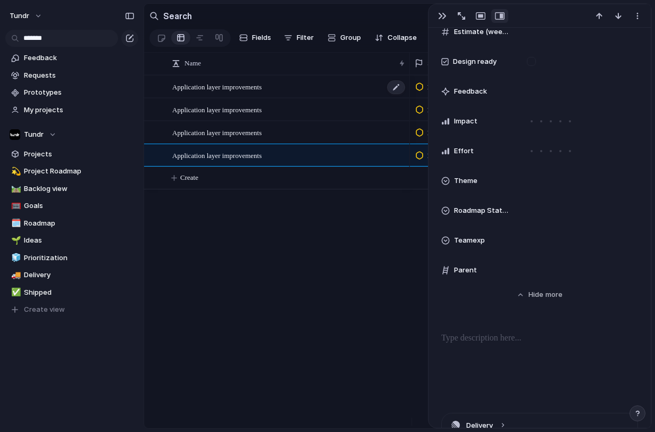
click at [315, 90] on div "Application layer improvements" at bounding box center [289, 87] width 234 height 22
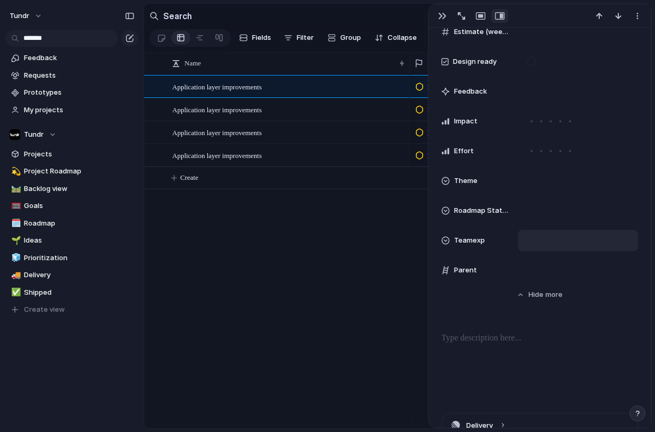
click at [573, 242] on div at bounding box center [578, 240] width 111 height 12
click at [535, 295] on div at bounding box center [533, 296] width 19 height 19
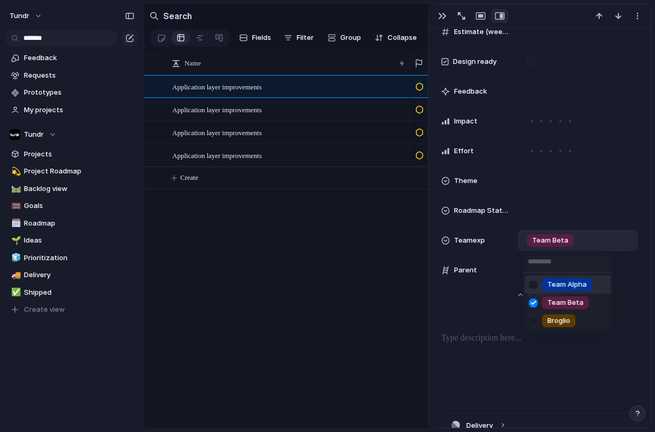
click at [503, 255] on div "Team Alpha Team Beta Broglio" at bounding box center [327, 216] width 655 height 432
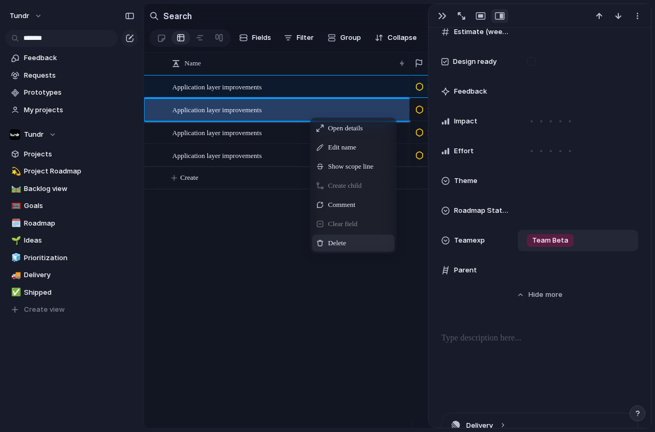
click at [344, 243] on div "Delete" at bounding box center [353, 242] width 82 height 17
click at [344, 241] on div "Delete" at bounding box center [344, 241] width 82 height 17
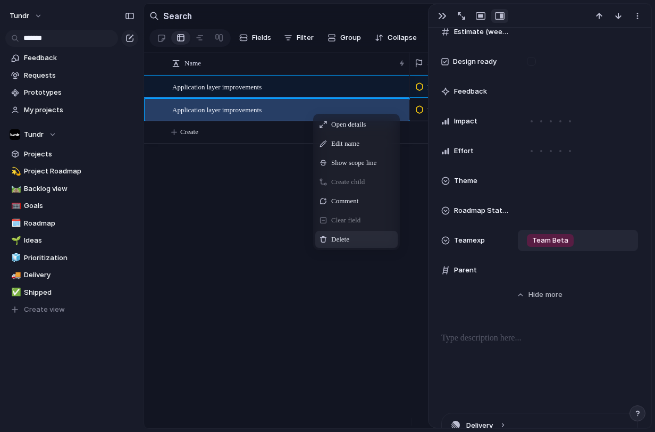
click at [339, 242] on span "Delete" at bounding box center [340, 239] width 18 height 11
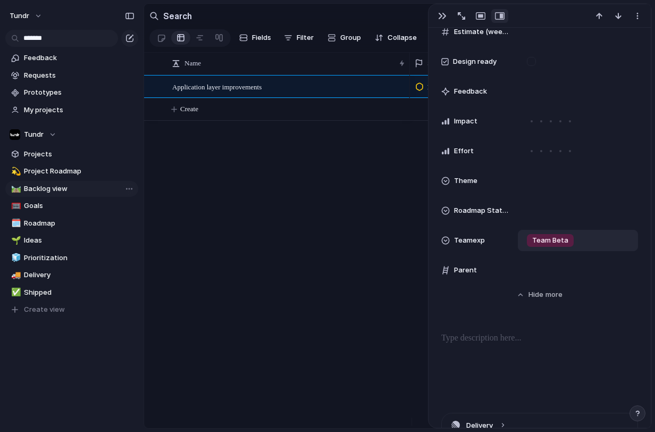
click at [53, 192] on span "Backlog view" at bounding box center [79, 188] width 111 height 11
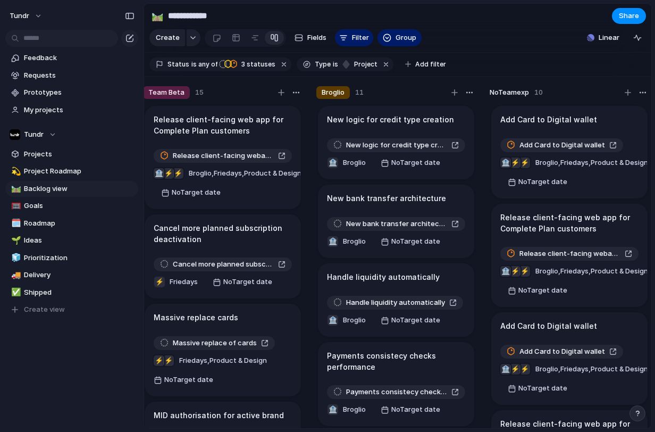
scroll to position [0, 192]
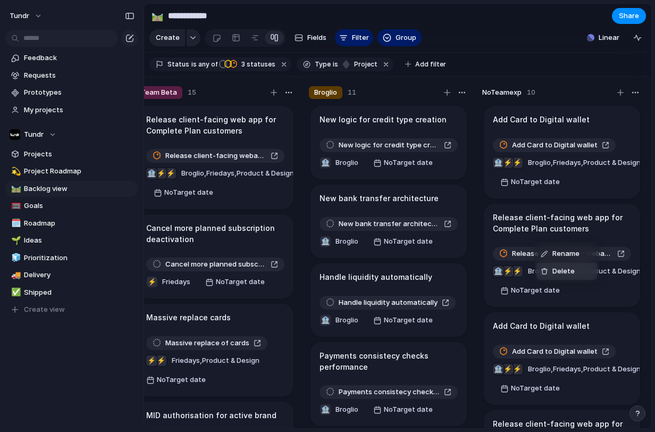
click at [553, 271] on span "Delete" at bounding box center [563, 271] width 22 height 11
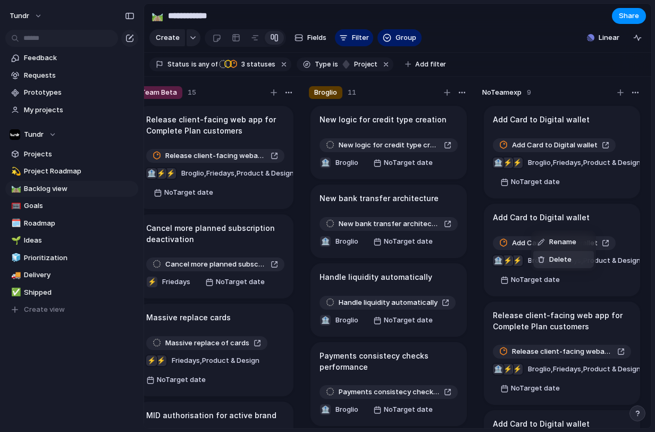
click at [553, 259] on span "Delete" at bounding box center [560, 259] width 22 height 11
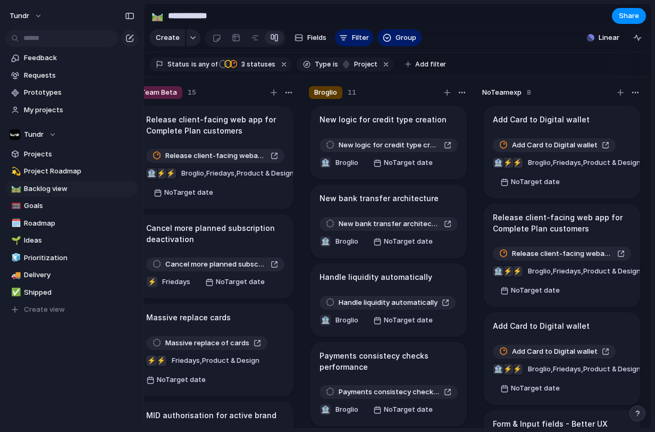
click at [550, 125] on h1 "Add Card to Digital wallet" at bounding box center [541, 120] width 97 height 12
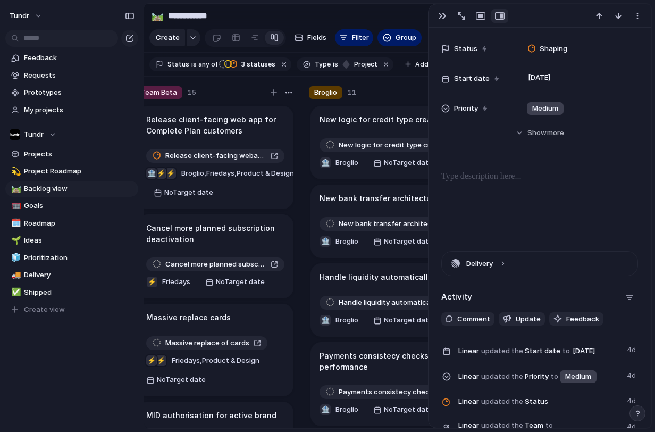
scroll to position [178, 0]
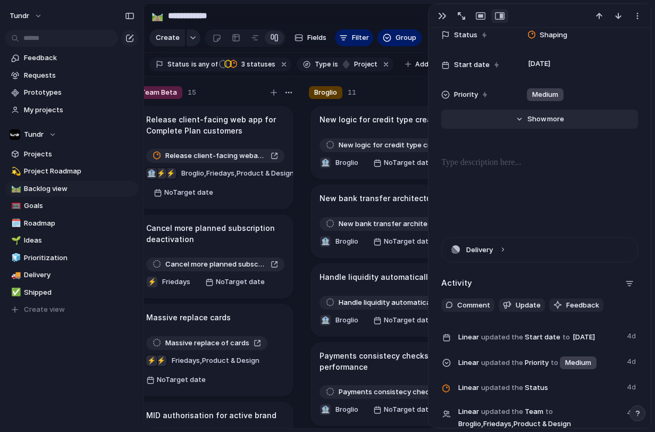
click at [518, 127] on button "Hide Show more" at bounding box center [539, 119] width 197 height 19
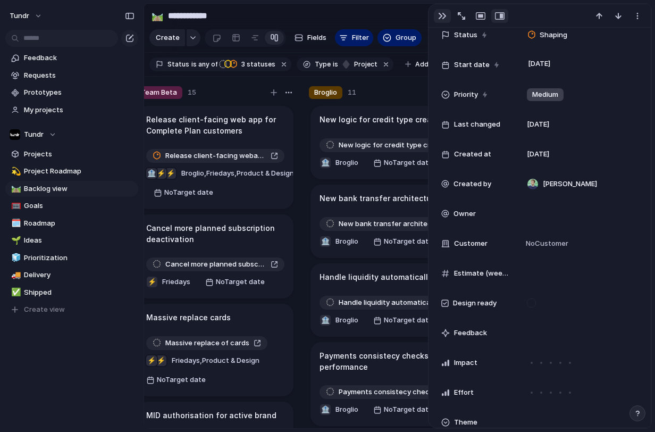
click at [441, 22] on button "button" at bounding box center [442, 16] width 17 height 14
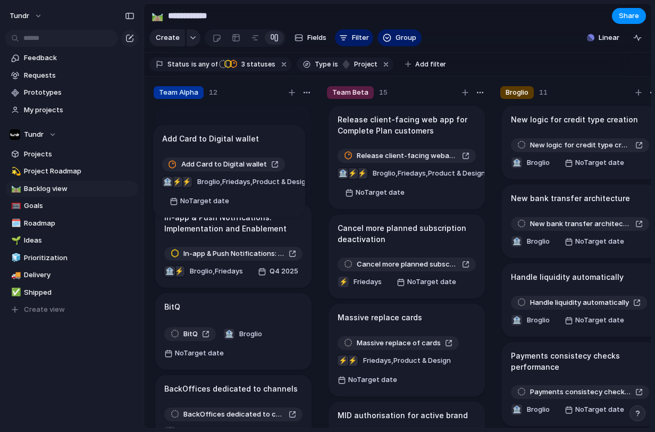
drag, startPoint x: 559, startPoint y: 134, endPoint x: 229, endPoint y: 144, distance: 330.3
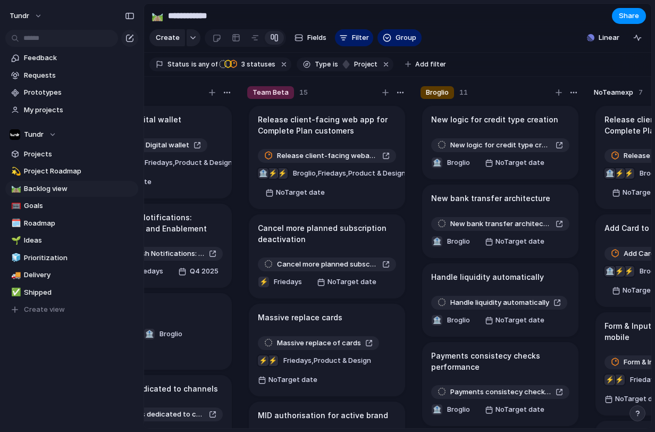
scroll to position [0, 192]
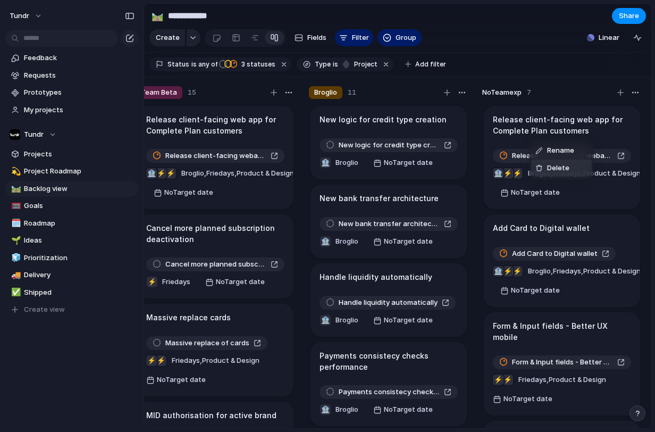
click at [542, 166] on div at bounding box center [538, 167] width 7 height 7
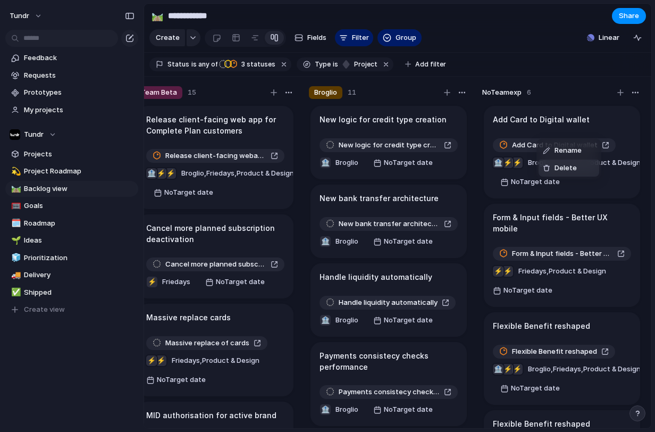
click at [555, 170] on span "Delete" at bounding box center [566, 168] width 22 height 11
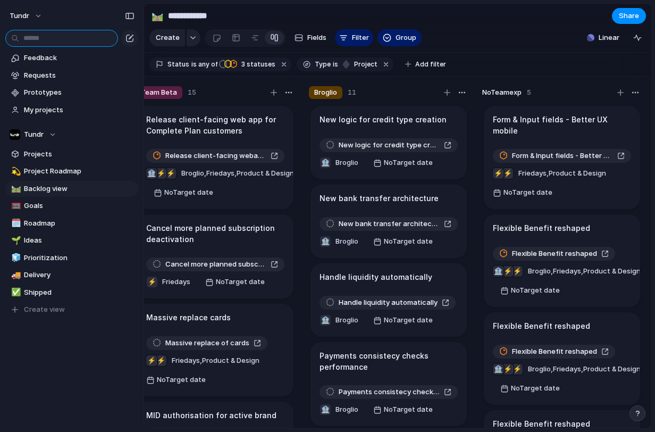
click at [69, 37] on input "text" at bounding box center [61, 38] width 113 height 17
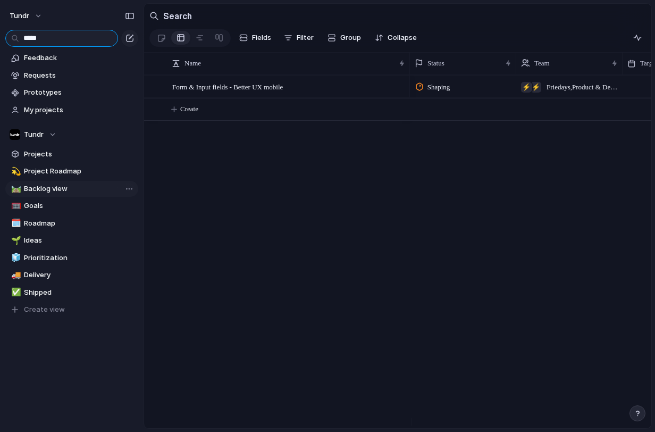
type input "****"
click at [73, 183] on span "Backlog view" at bounding box center [79, 188] width 111 height 11
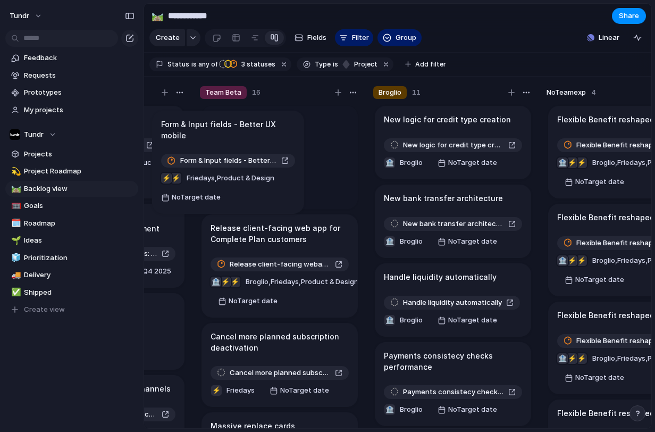
scroll to position [0, 124]
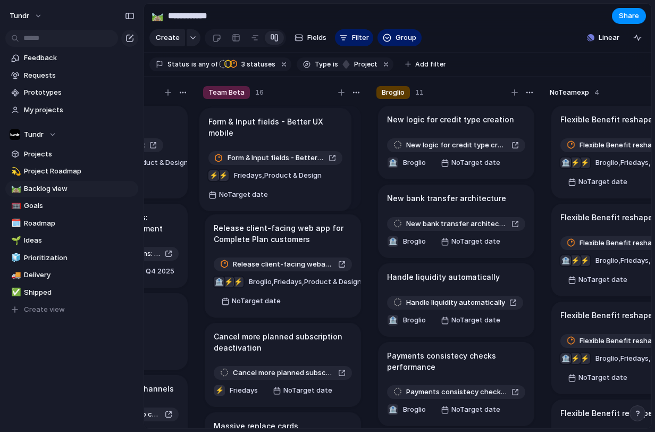
drag, startPoint x: 558, startPoint y: 129, endPoint x: 273, endPoint y: 123, distance: 284.5
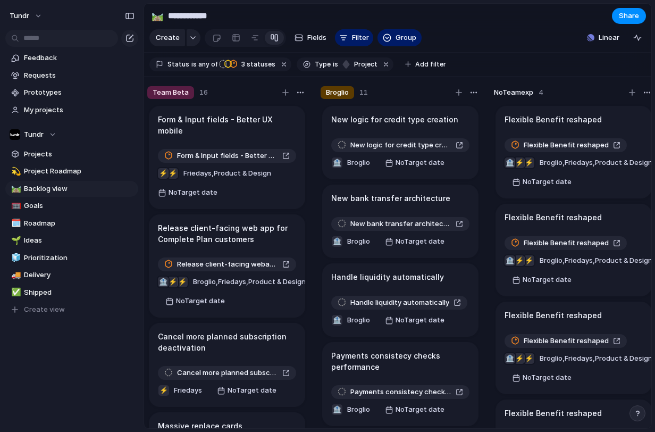
scroll to position [0, 192]
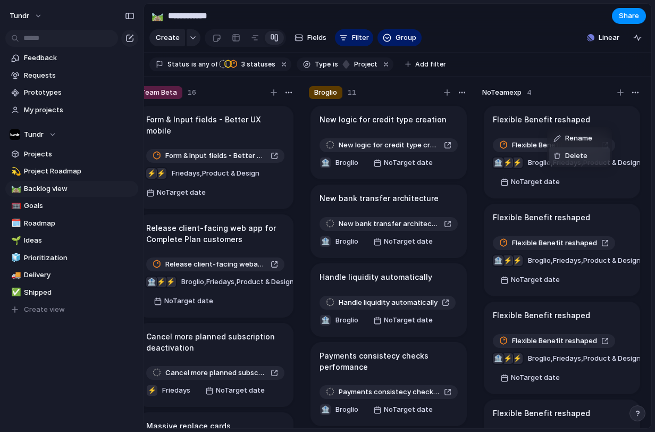
click at [557, 156] on div at bounding box center [556, 155] width 7 height 7
drag, startPoint x: 558, startPoint y: 158, endPoint x: 551, endPoint y: 149, distance: 11.7
click at [559, 158] on div at bounding box center [558, 161] width 7 height 7
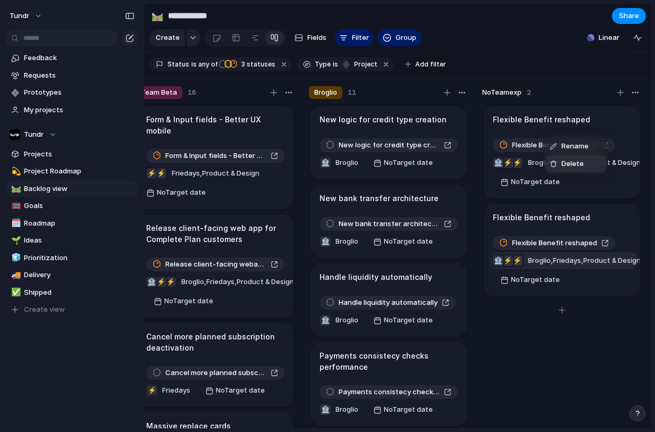
click at [562, 166] on span "Delete" at bounding box center [572, 163] width 22 height 11
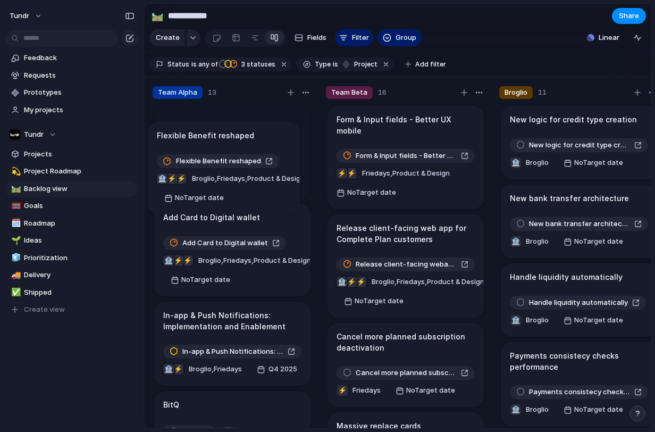
scroll to position [0, 0]
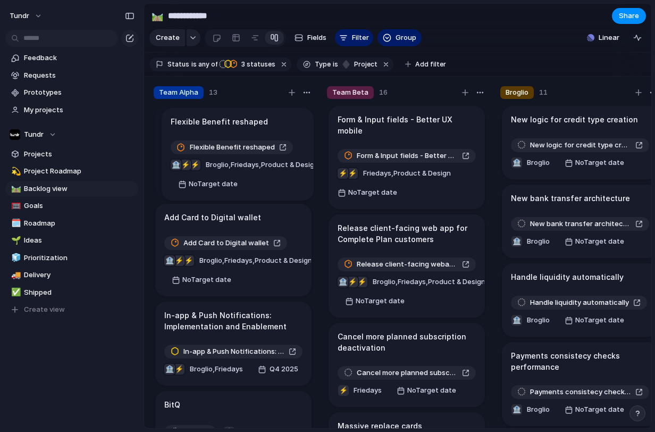
drag, startPoint x: 549, startPoint y: 135, endPoint x: 226, endPoint y: 129, distance: 322.8
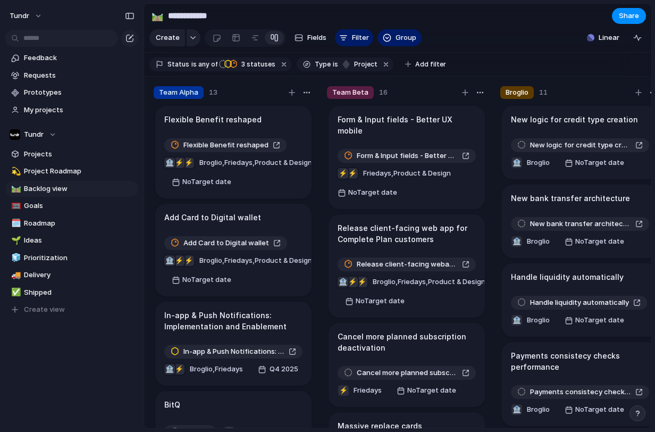
click at [315, 352] on div "Team Alpha 13 Flexible Benefit reshaped Flexible Benefit reshaped ⚡ ⚡ 🏦 Broglio…" at bounding box center [233, 260] width 168 height 356
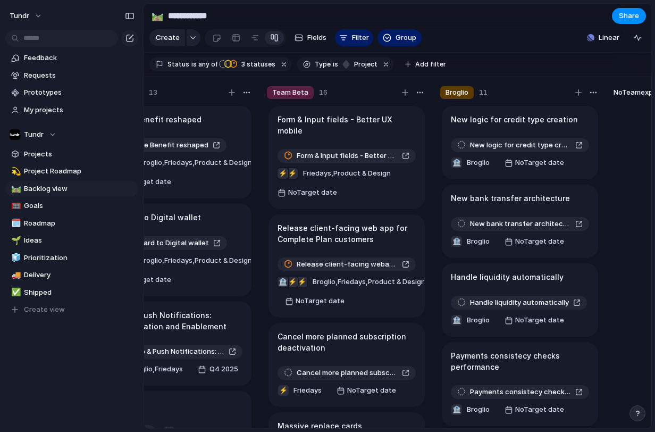
scroll to position [0, 192]
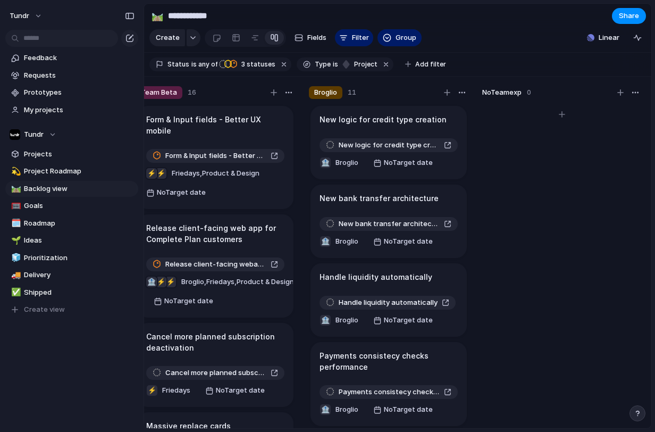
click at [566, 263] on div at bounding box center [561, 271] width 159 height 334
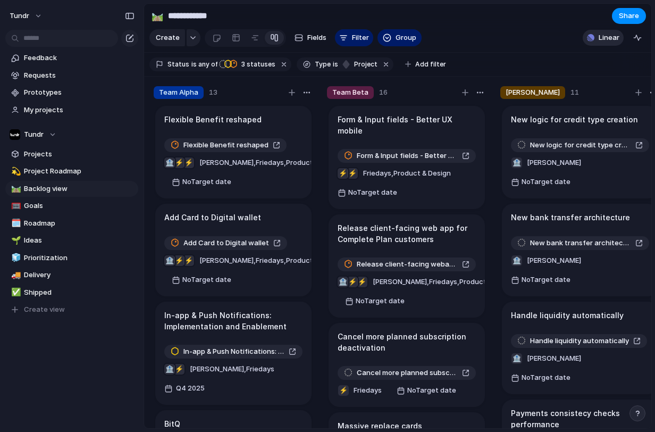
click at [599, 43] on span "Linear" at bounding box center [609, 37] width 21 height 11
click at [538, 42] on div "Projects 0 Initiatives 0 Add all Show Linear field in view" at bounding box center [327, 216] width 655 height 432
click at [596, 45] on button "Linear" at bounding box center [603, 38] width 41 height 16
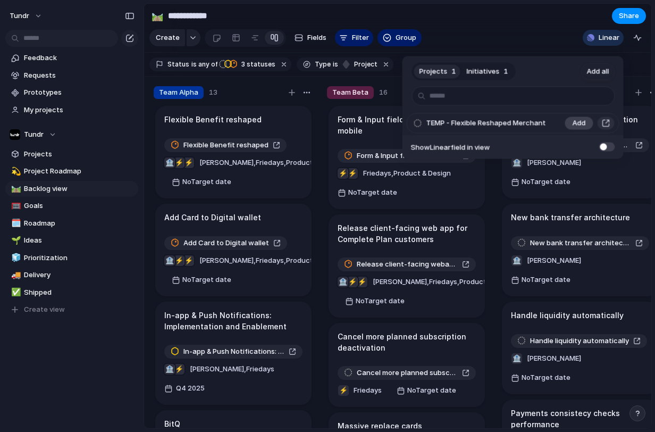
click at [580, 123] on span "Add" at bounding box center [579, 123] width 13 height 11
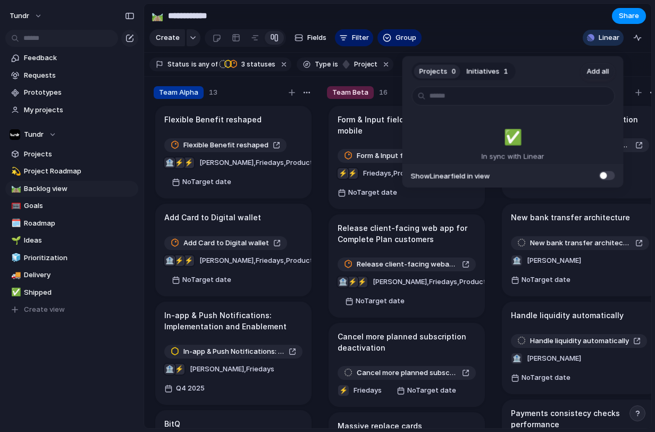
click at [70, 362] on div "Projects 0 Initiatives 1 Add all ✅️ In sync with Linear Show Linear field in vi…" at bounding box center [327, 216] width 655 height 432
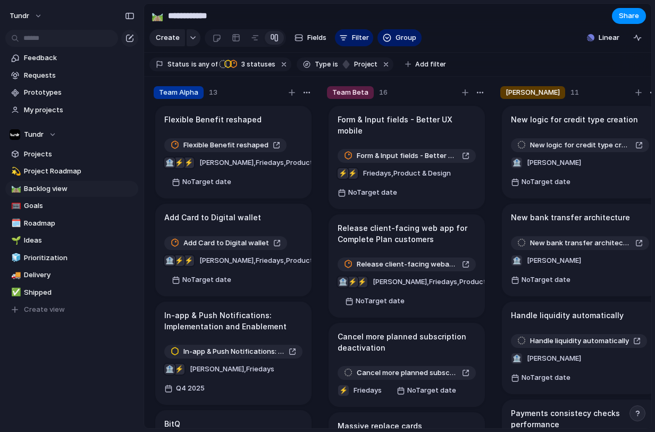
scroll to position [0, 192]
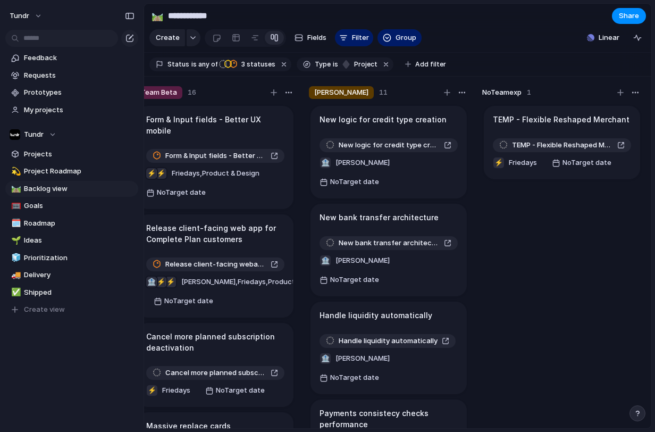
drag, startPoint x: 563, startPoint y: 129, endPoint x: 328, endPoint y: 111, distance: 235.7
click at [328, 111] on div "Team Alpha 13 Flexible Benefit reshaped Flexible Benefit reshaped ⚡ ⚡ 🏦 Broglio…" at bounding box center [302, 255] width 699 height 357
drag, startPoint x: 589, startPoint y: 136, endPoint x: 232, endPoint y: 137, distance: 356.8
click at [232, 137] on div "Team Alpha 13 Flexible Benefit reshaped Flexible Benefit reshaped ⚡ ⚡ 🏦 Broglio…" at bounding box center [302, 255] width 699 height 357
drag, startPoint x: 505, startPoint y: 122, endPoint x: 394, endPoint y: 133, distance: 111.1
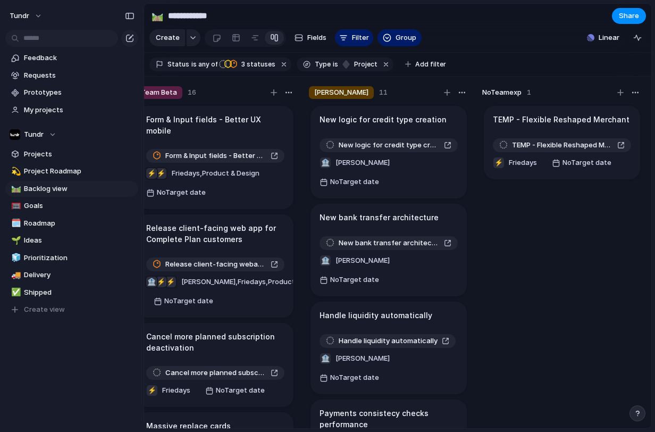
click at [394, 133] on div "Team Alpha 13 Flexible Benefit reshaped Flexible Benefit reshaped ⚡ ⚡ 🏦 Broglio…" at bounding box center [302, 255] width 699 height 357
drag, startPoint x: 508, startPoint y: 127, endPoint x: 427, endPoint y: 133, distance: 81.6
click at [427, 133] on div "Team Alpha 13 Flexible Benefit reshaped Flexible Benefit reshaped ⚡ ⚡ 🏦 Broglio…" at bounding box center [302, 255] width 699 height 357
drag, startPoint x: 553, startPoint y: 123, endPoint x: 541, endPoint y: 135, distance: 17.3
click at [541, 135] on article "TEMP - Flexible Reshaped Merchant TEMP - Flexible Reshaped Merchant ⚡ Friedays …" at bounding box center [562, 142] width 156 height 73
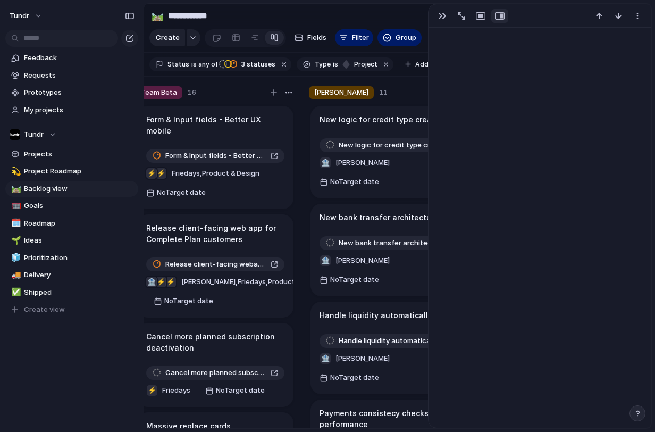
click at [541, 127] on div at bounding box center [539, 216] width 223 height 424
click at [435, 20] on button "button" at bounding box center [442, 16] width 17 height 14
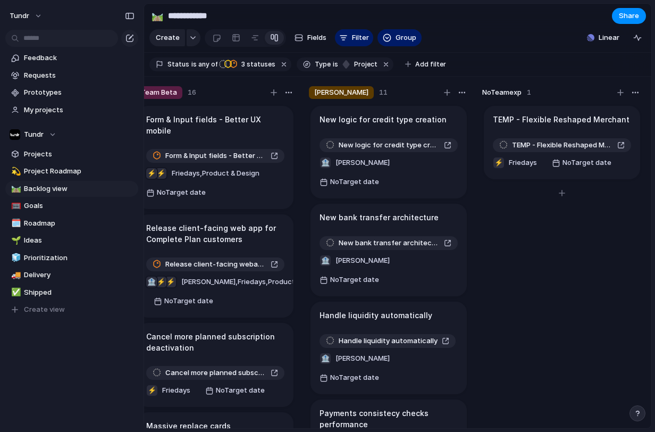
click at [589, 317] on div "TEMP - Flexible Reshaped Merchant TEMP - Flexible Reshaped Merchant ⚡ Friedays …" at bounding box center [561, 271] width 159 height 334
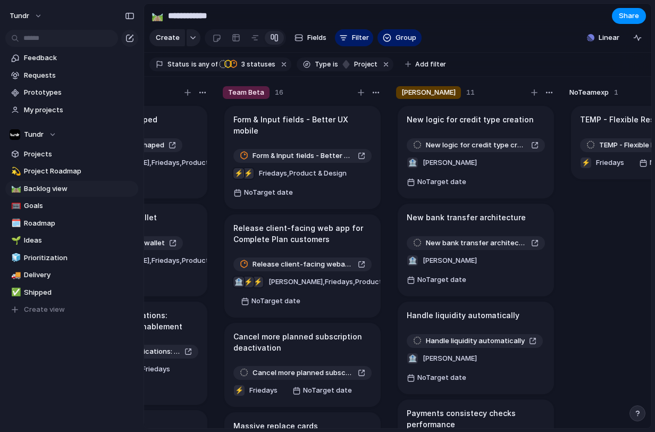
scroll to position [0, 192]
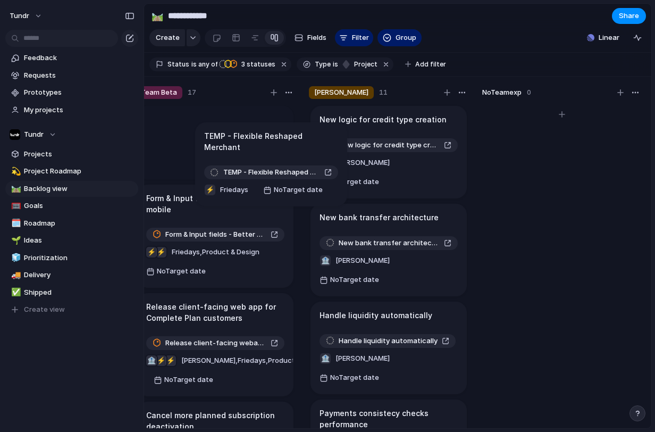
drag, startPoint x: 537, startPoint y: 129, endPoint x: 248, endPoint y: 136, distance: 289.3
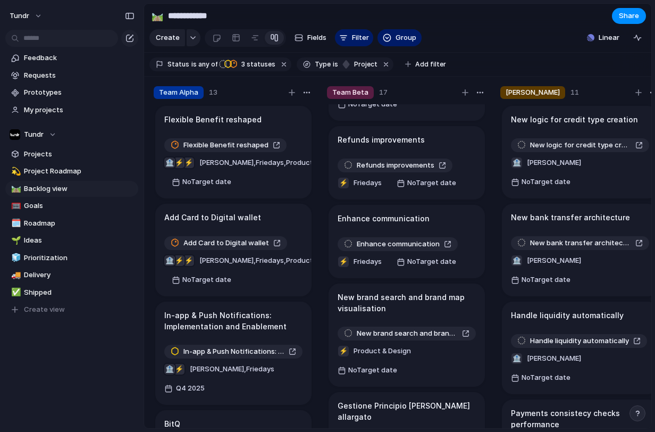
scroll to position [563, 0]
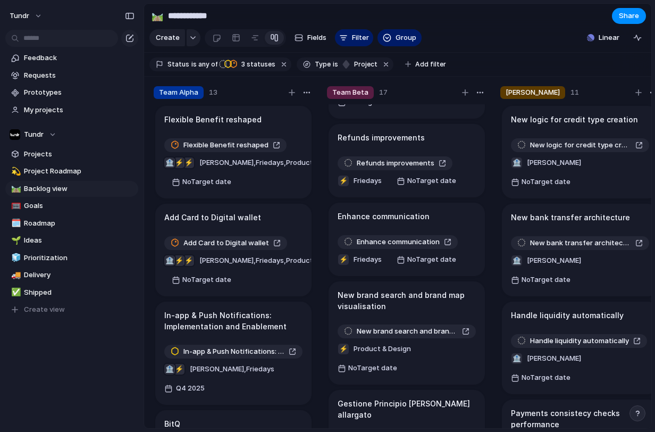
click at [43, 364] on div "Keep using Index You're approaching the free limit of 300 items Upgrade plan" at bounding box center [72, 392] width 144 height 71
click at [27, 377] on div "Keep using Index You're approaching the free limit of 300 items Upgrade plan" at bounding box center [72, 392] width 144 height 71
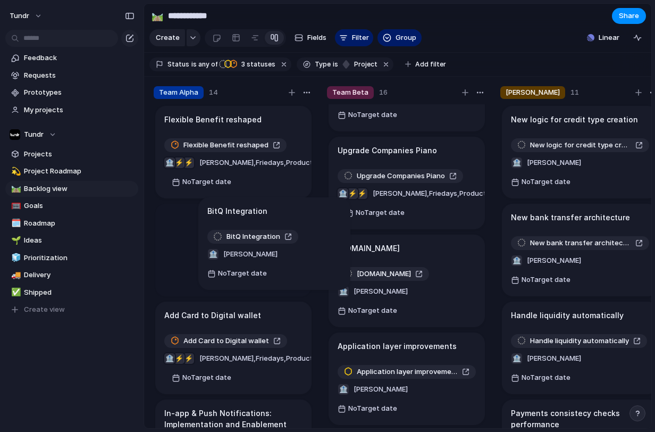
scroll to position [1157, 0]
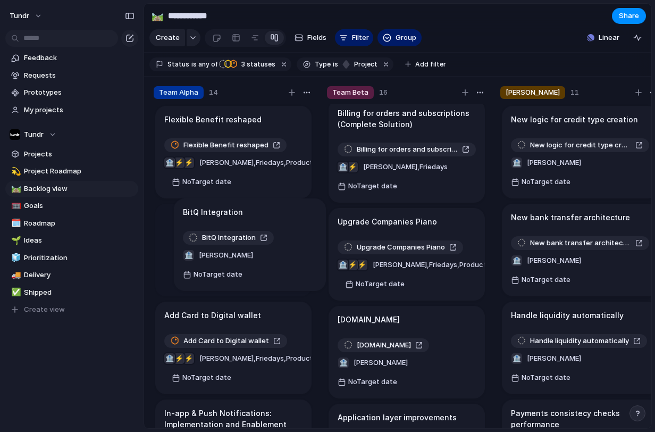
drag, startPoint x: 404, startPoint y: 200, endPoint x: 249, endPoint y: 211, distance: 155.6
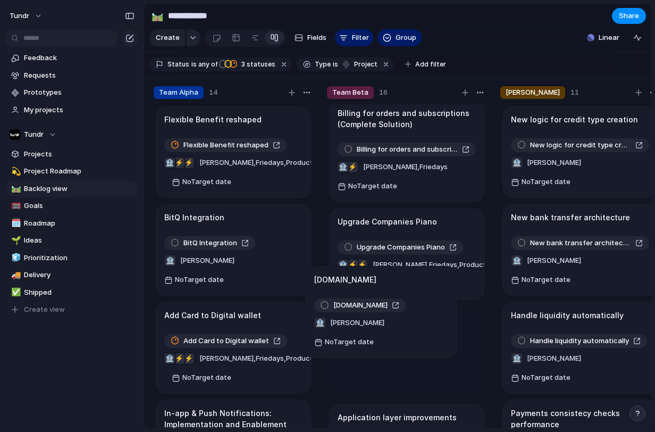
scroll to position [1076, 0]
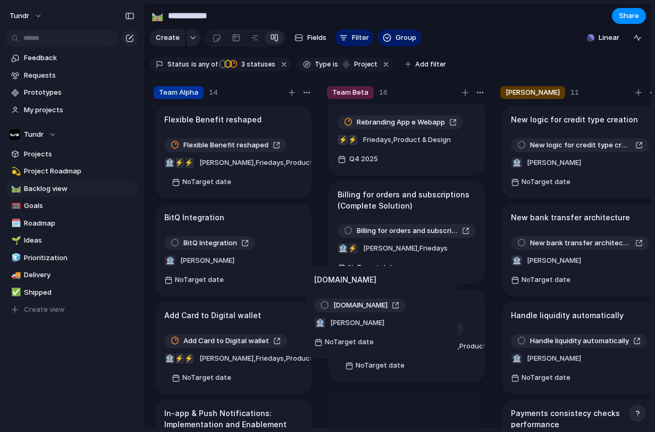
drag, startPoint x: 378, startPoint y: 278, endPoint x: 225, endPoint y: 257, distance: 153.9
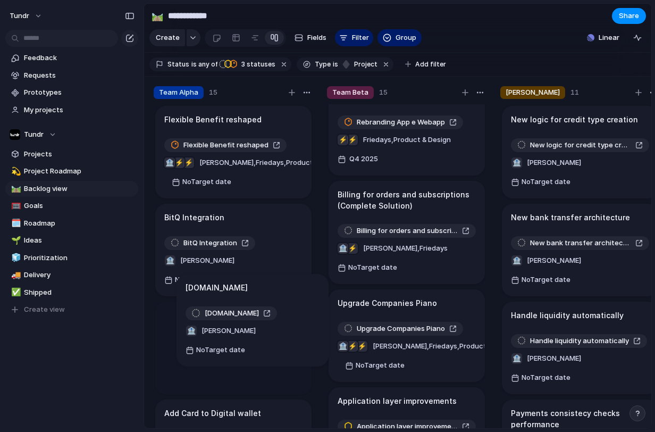
drag, startPoint x: 398, startPoint y: 293, endPoint x: 246, endPoint y: 291, distance: 152.6
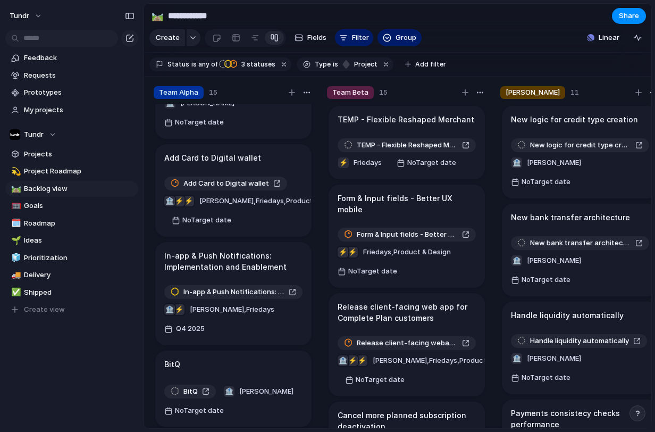
scroll to position [263, 0]
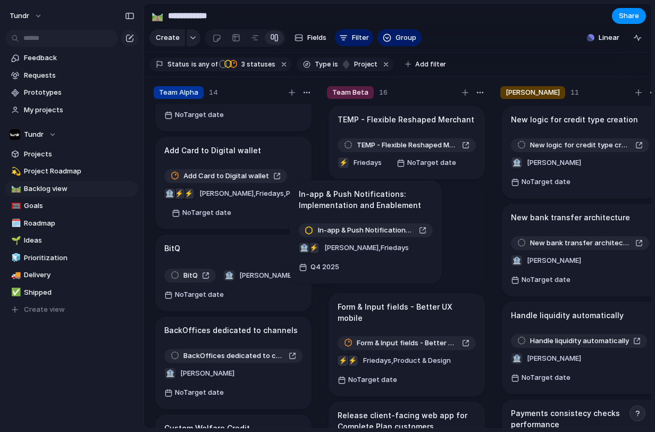
drag, startPoint x: 231, startPoint y: 229, endPoint x: 366, endPoint y: 203, distance: 138.1
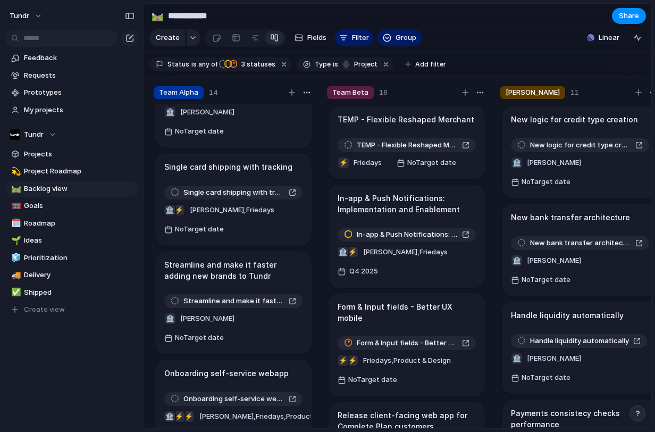
scroll to position [720, 0]
click at [100, 358] on div "Keep using Index You're approaching the free limit of 300 items Upgrade plan" at bounding box center [72, 392] width 144 height 71
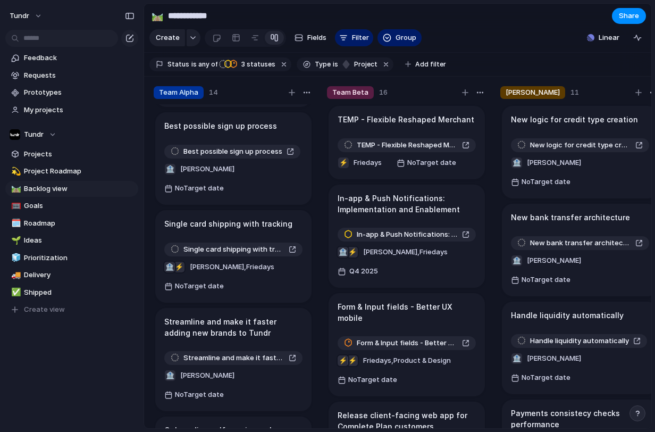
scroll to position [662, 0]
click at [153, 335] on div "Team Alpha 14 Flexible Benefit reshaped Flexible Benefit reshaped ⚡ ⚡ 🏦 Broglio…" at bounding box center [233, 260] width 168 height 356
click at [130, 357] on div "Keep using Index You're approaching the free limit of 300 items Upgrade plan" at bounding box center [72, 392] width 144 height 71
click at [119, 374] on div "Keep using Index You're approaching the free limit of 300 items Upgrade plan" at bounding box center [72, 392] width 144 height 71
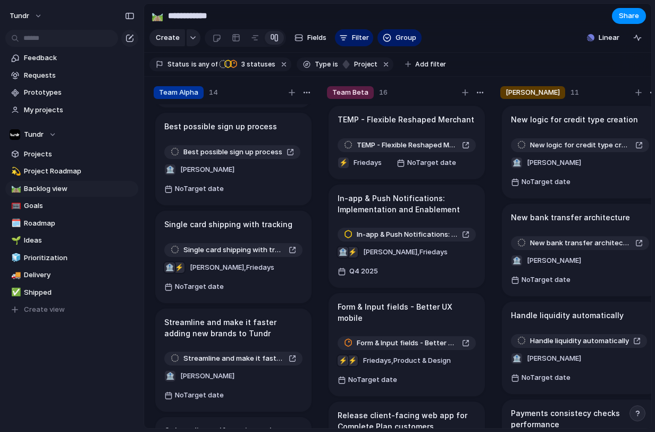
click at [119, 374] on div "Keep using Index You're approaching the free limit of 300 items Upgrade plan" at bounding box center [72, 392] width 144 height 71
click at [97, 388] on div "Keep using Index You're approaching the free limit of 300 items Upgrade plan" at bounding box center [72, 392] width 144 height 71
